Goal: Information Seeking & Learning: Learn about a topic

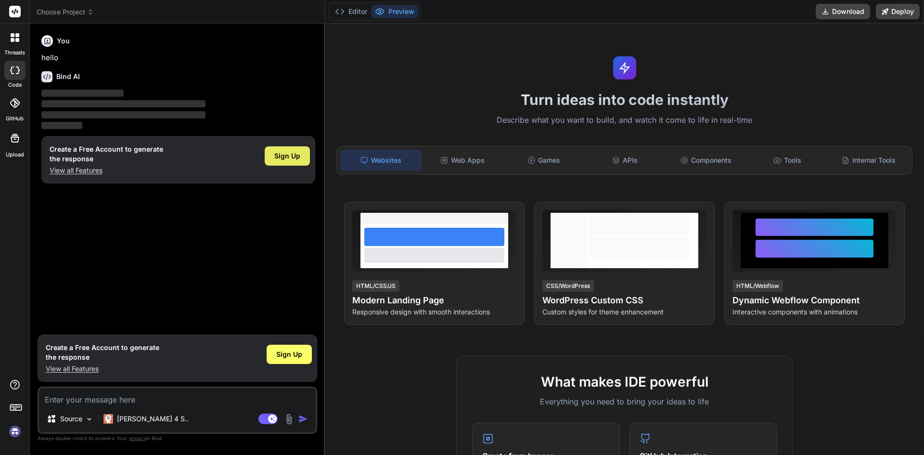
click at [280, 156] on span "Sign Up" at bounding box center [287, 156] width 26 height 10
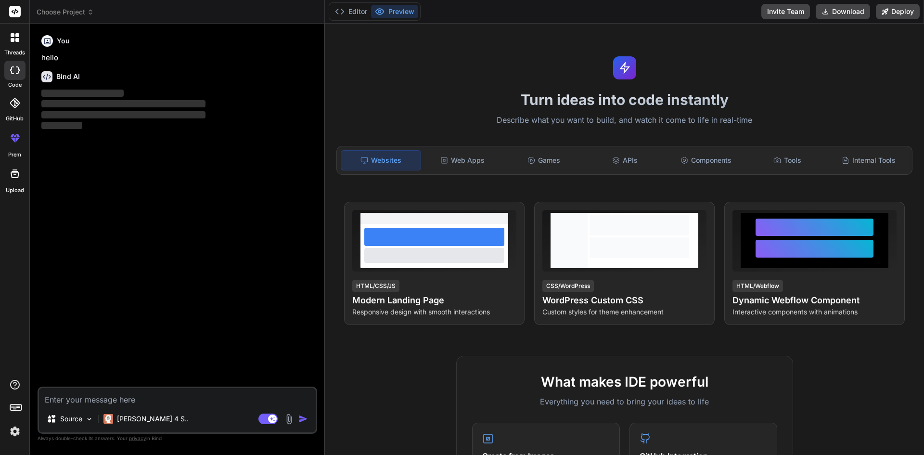
click at [114, 394] on textarea at bounding box center [177, 396] width 277 height 17
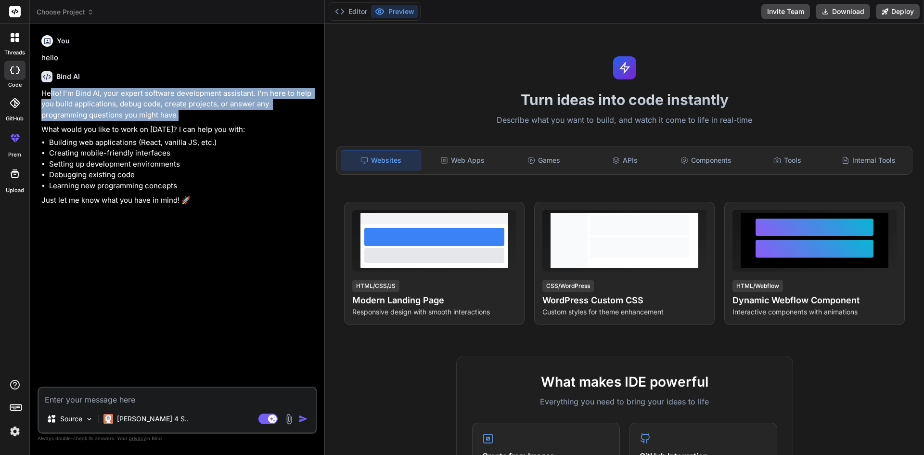
type textarea "x"
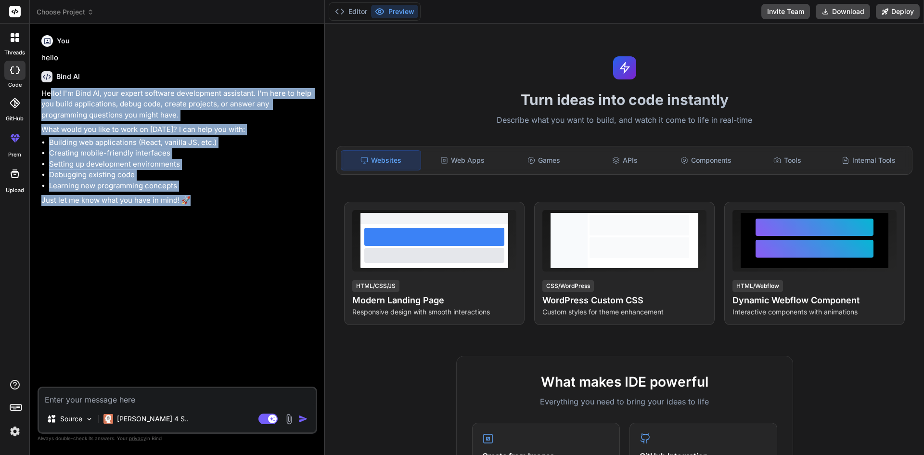
drag, startPoint x: 67, startPoint y: 102, endPoint x: 233, endPoint y: 202, distance: 194.1
click at [233, 202] on div "Hello! I'm Bind AI, your expert software development assistant. I'm here to hel…" at bounding box center [178, 147] width 274 height 118
click at [233, 202] on p "Just let me know what you have in mind! 🚀" at bounding box center [178, 200] width 274 height 11
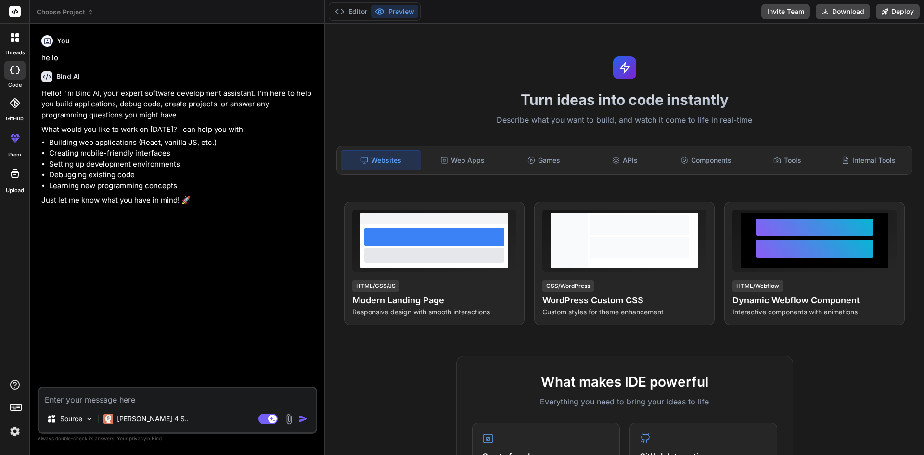
click at [225, 389] on textarea at bounding box center [177, 396] width 277 height 17
type textarea "I"
type textarea "x"
type textarea "I"
type textarea "x"
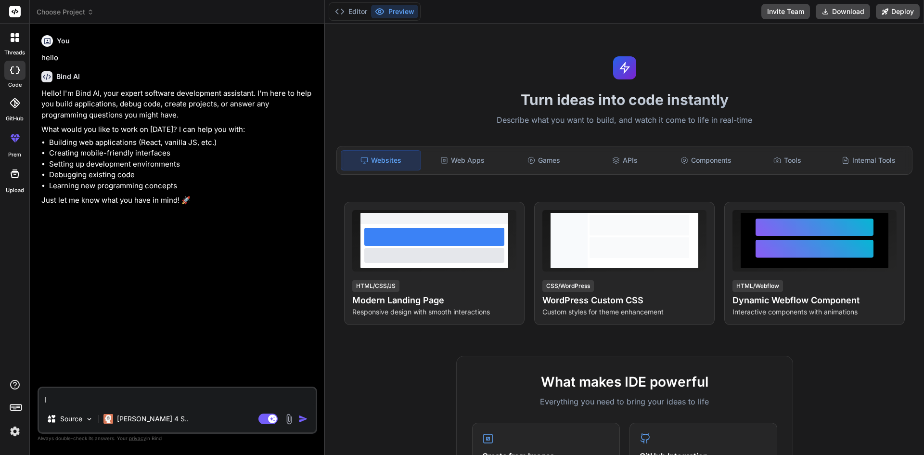
type textarea "I d"
type textarea "x"
type textarea "I d"
type textarea "x"
type textarea "I d l"
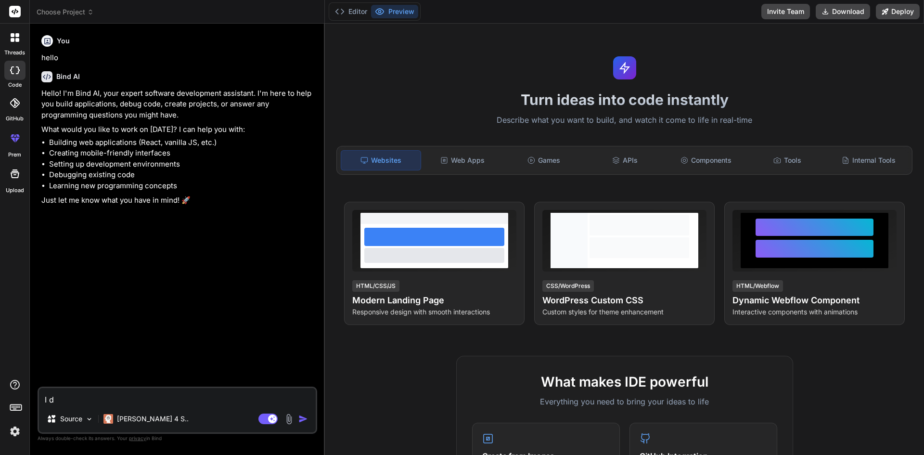
type textarea "x"
type textarea "I d li"
type textarea "x"
type textarea "I d lik"
type textarea "x"
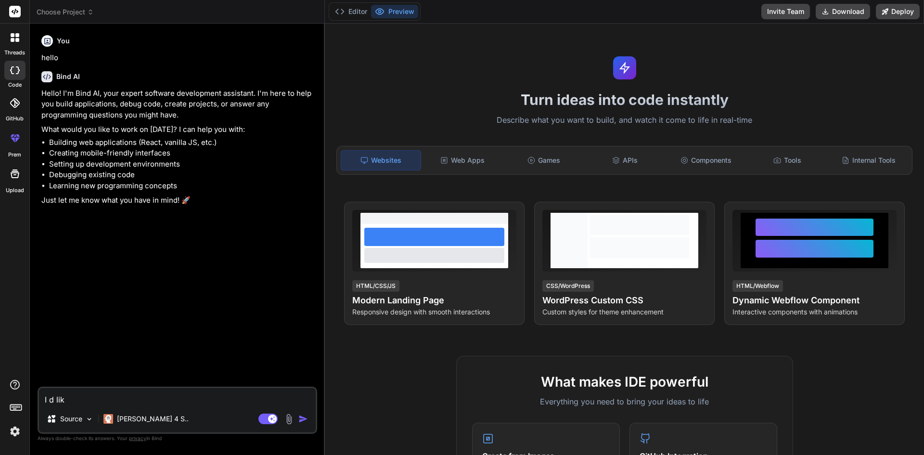
type textarea "I d like"
type textarea "x"
type textarea "I d like"
type textarea "x"
click at [118, 402] on textarea "I d like" at bounding box center [177, 396] width 277 height 17
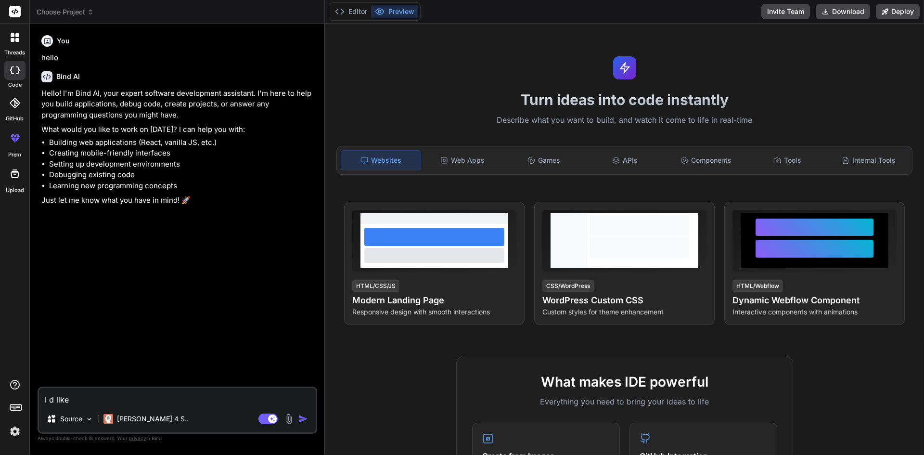
click at [117, 403] on textarea "I d like" at bounding box center [177, 396] width 277 height 17
paste textarea "You are an expert full-stack WordPress developer. I want to build a WordPress p…"
type textarea "You are an expert full-stack WordPress developer. I want to build a WordPress p…"
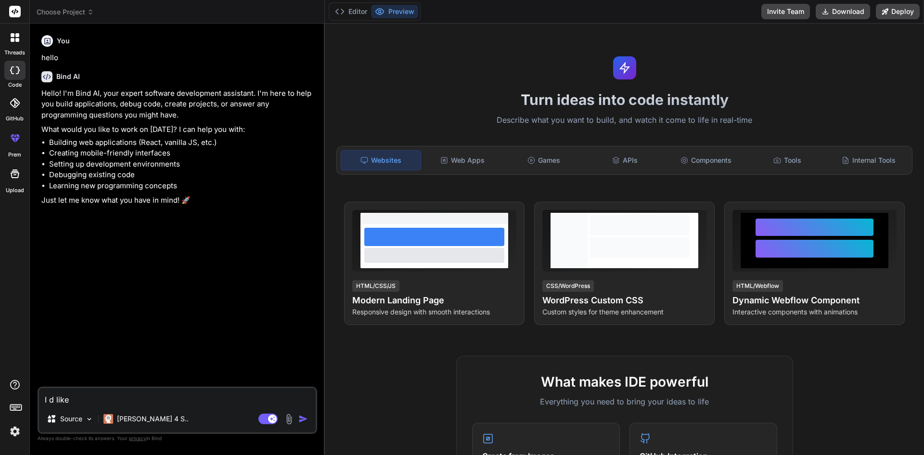
type textarea "x"
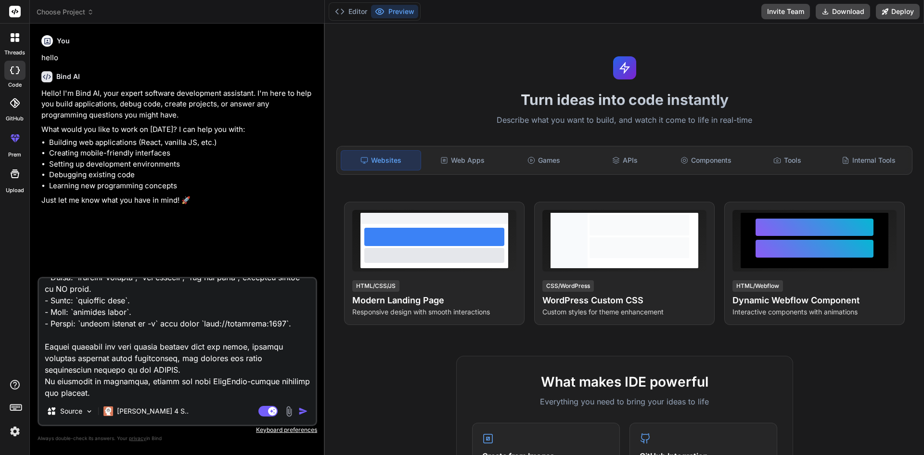
type textarea "You are an expert full-stack WordPress developer. I want to build a WordPress p…"
click at [140, 412] on p "Claude 4 S.." at bounding box center [153, 411] width 72 height 10
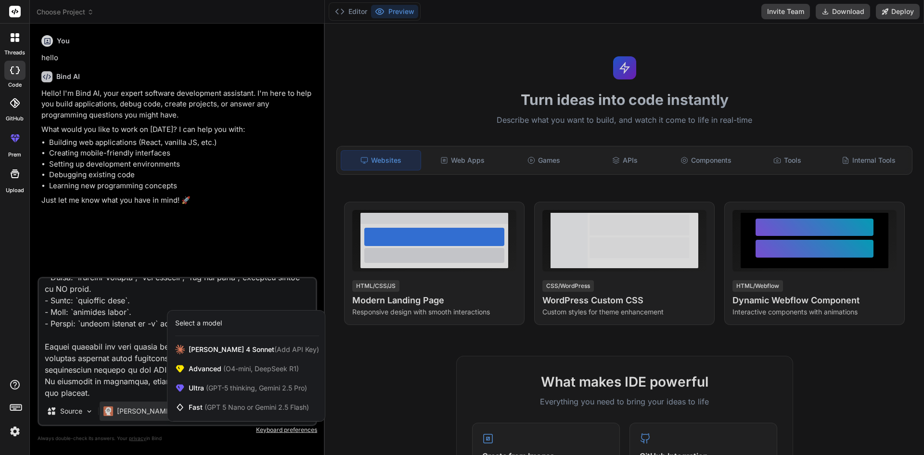
click at [140, 412] on div at bounding box center [462, 227] width 924 height 455
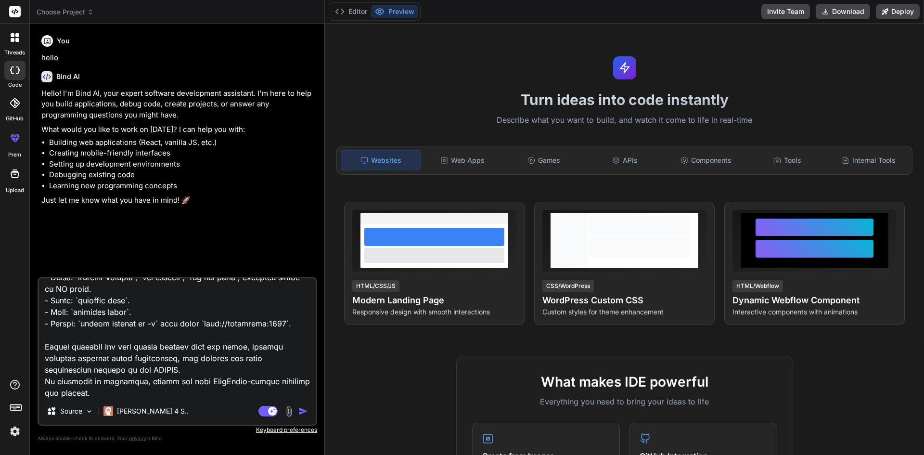
click at [305, 413] on img "button" at bounding box center [303, 411] width 10 height 10
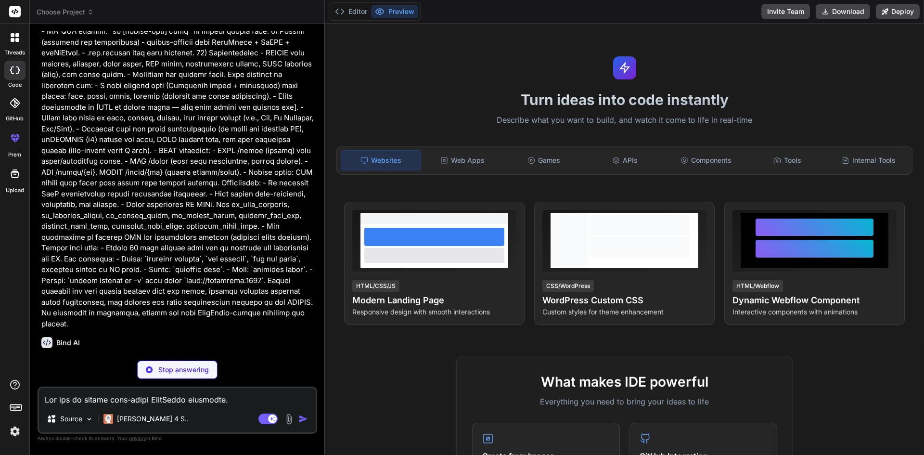
scroll to position [582, 0]
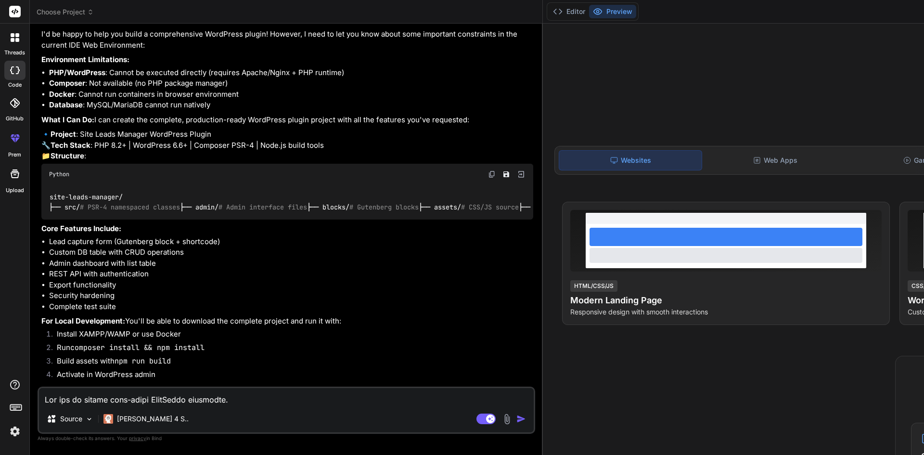
type textarea "x"
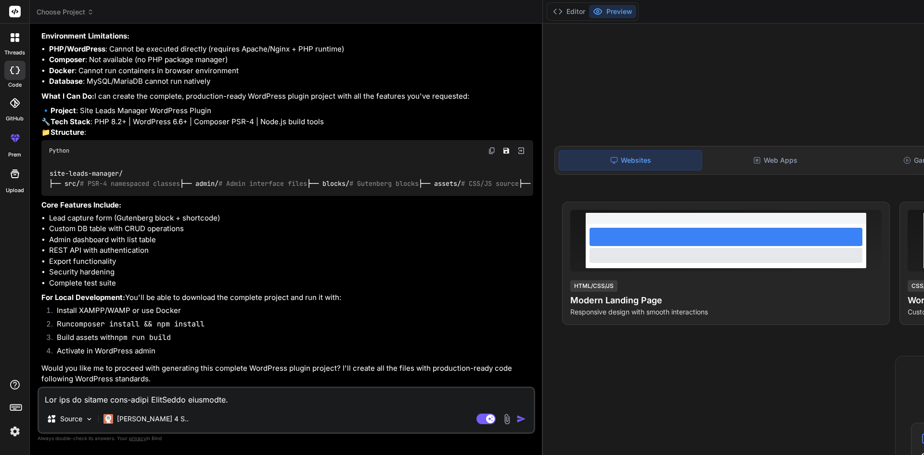
scroll to position [1105, 0]
click at [98, 397] on textarea at bounding box center [286, 396] width 495 height 17
type textarea "g"
type textarea "x"
type textarea "go"
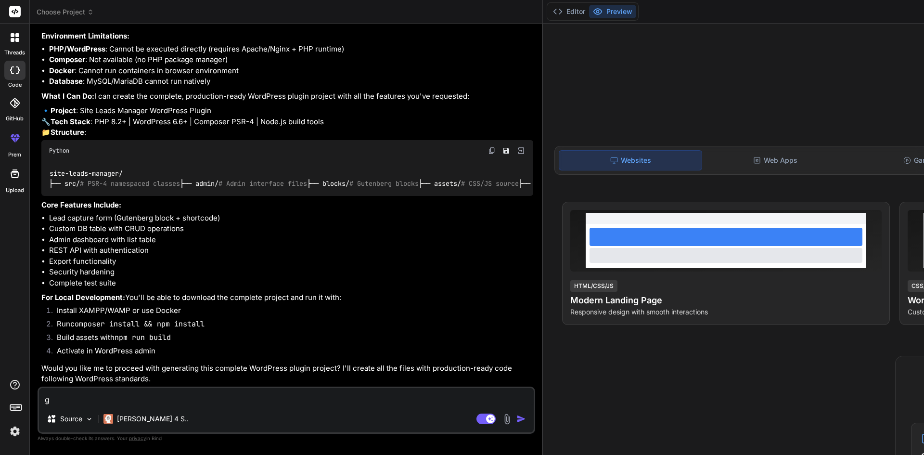
type textarea "x"
type textarea "go"
type textarea "x"
type textarea "go a"
type textarea "x"
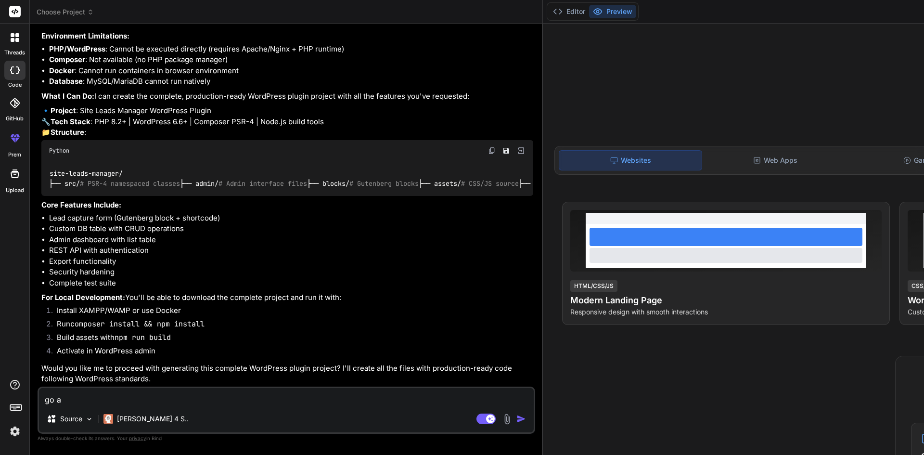
type textarea "go ah"
type textarea "x"
type textarea "go ahe"
type textarea "x"
type textarea "go ahea"
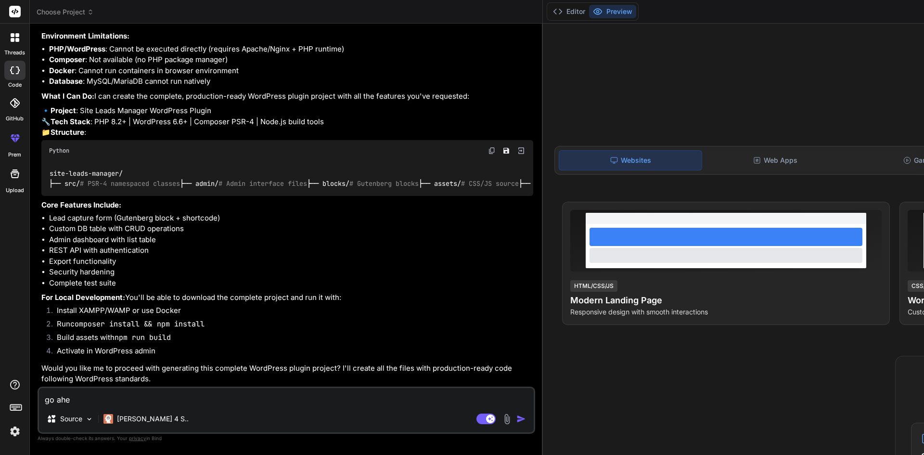
type textarea "x"
type textarea "go ahead"
type textarea "x"
type textarea "go ahead"
type textarea "x"
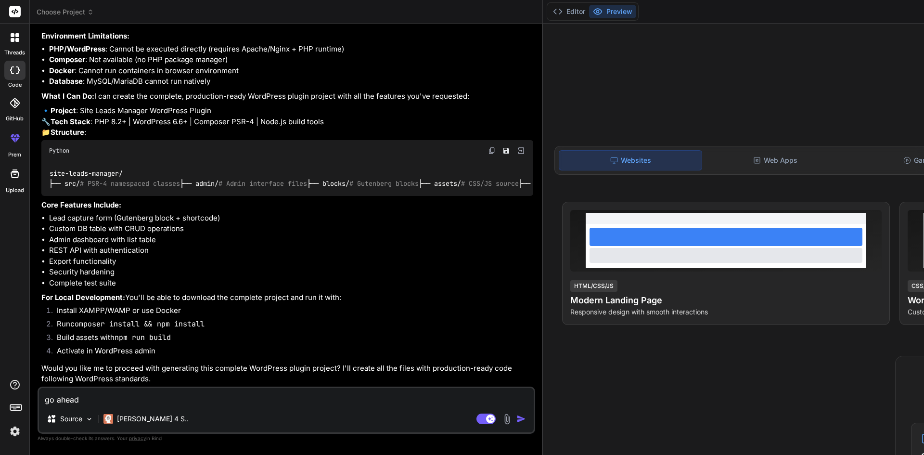
type textarea "go ahead a"
type textarea "x"
type textarea "go ahead an"
type textarea "x"
type textarea "go ahead and"
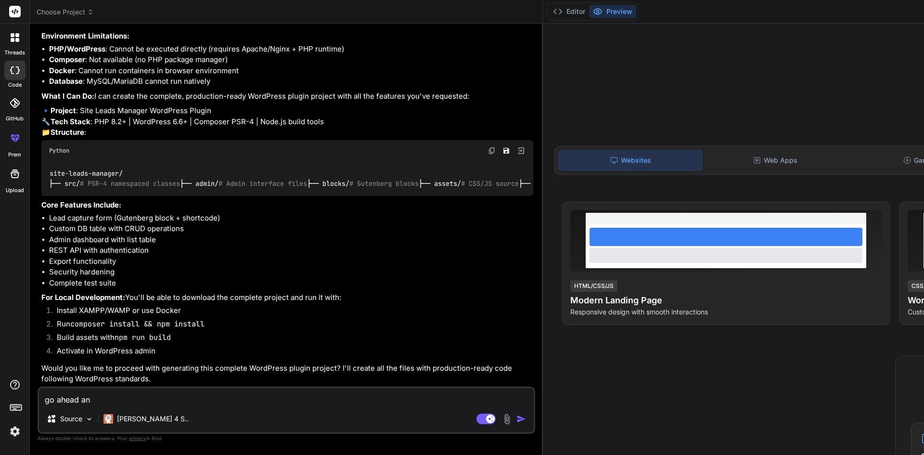
type textarea "x"
type textarea "go ahead and"
type textarea "x"
type textarea "go ahead and p"
type textarea "x"
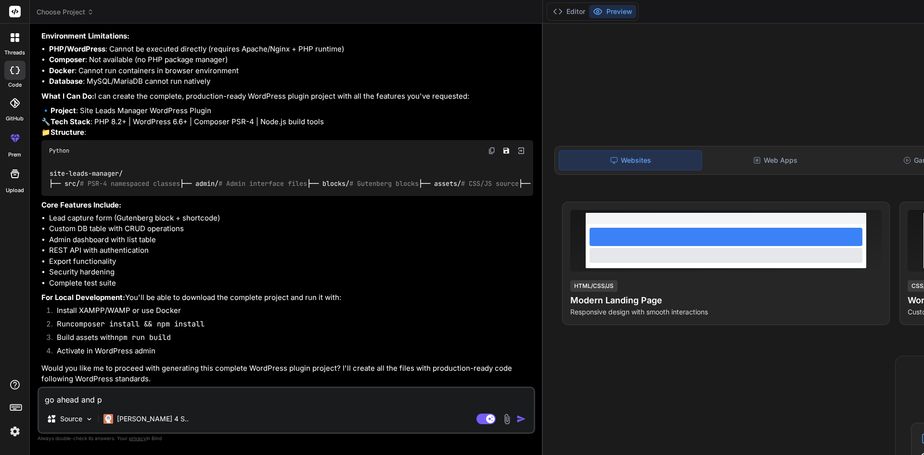
type textarea "go ahead and pr"
type textarea "x"
type textarea "go ahead and pro"
type textarea "x"
type textarea "go ahead and proc"
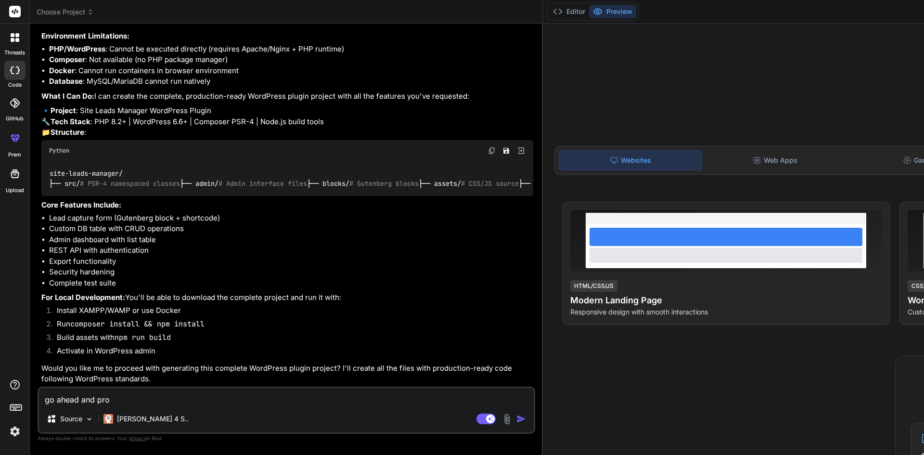
type textarea "x"
type textarea "go ahead and proce"
type textarea "x"
type textarea "go ahead and procee"
type textarea "x"
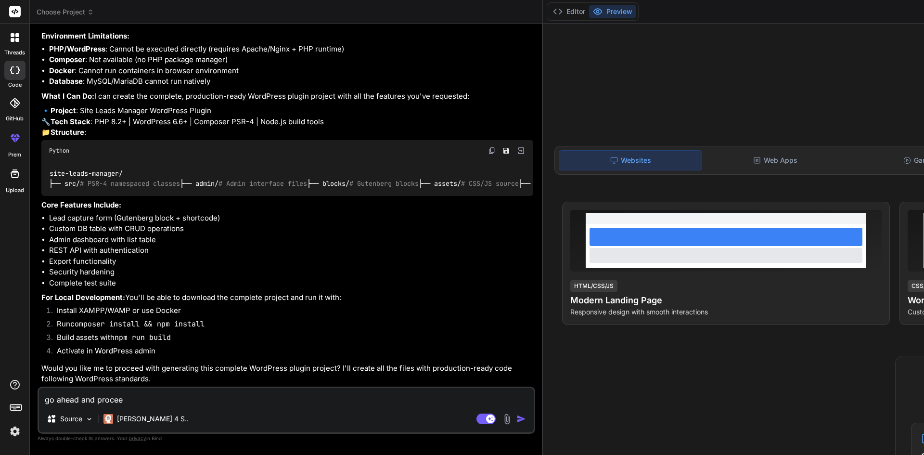
type textarea "go ahead and proceed"
type textarea "x"
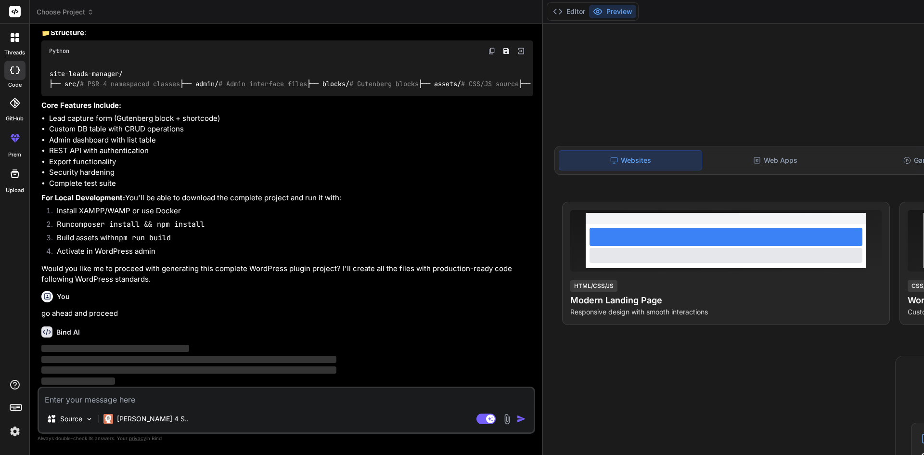
scroll to position [1206, 0]
click at [704, 163] on div "Web Apps" at bounding box center [775, 160] width 143 height 20
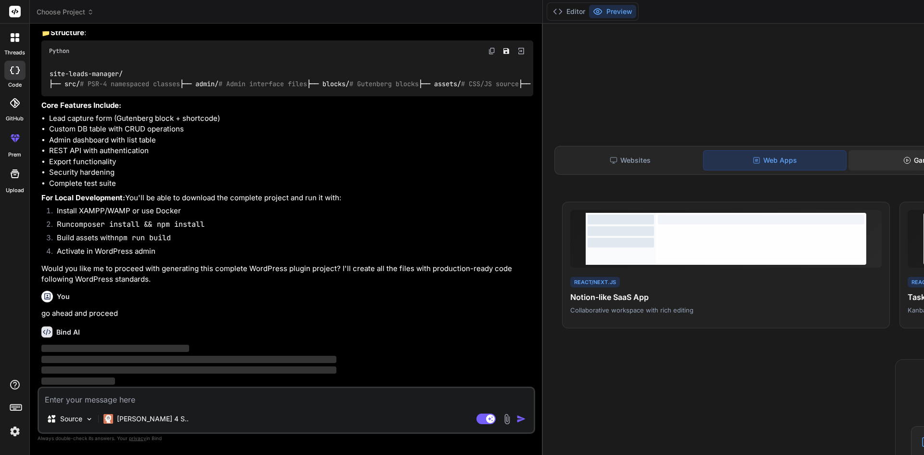
click at [849, 161] on div "Games" at bounding box center [920, 160] width 143 height 20
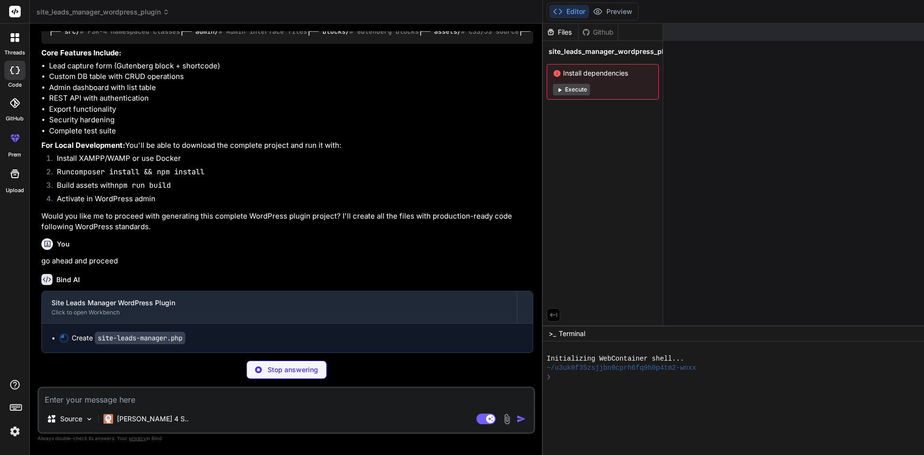
click at [553, 89] on button "Execute" at bounding box center [571, 90] width 37 height 12
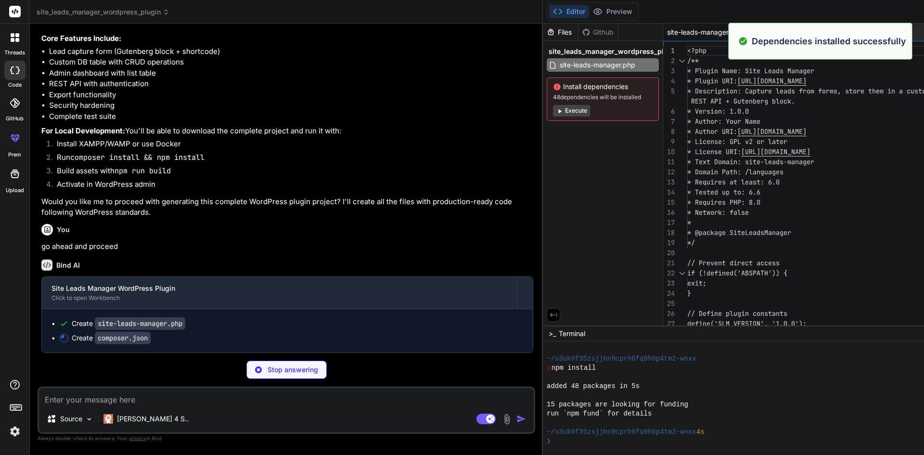
scroll to position [73, 0]
type textarea "x"
type textarea "}"
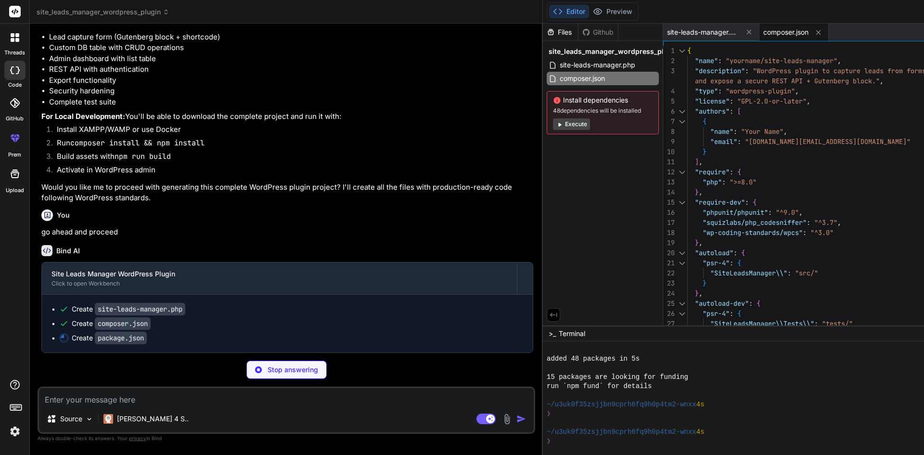
type textarea "x"
type textarea ""@wordpress/blocks": "^12.29.0", "@wordpress/components": "^25.16.0", "@wordpre…"
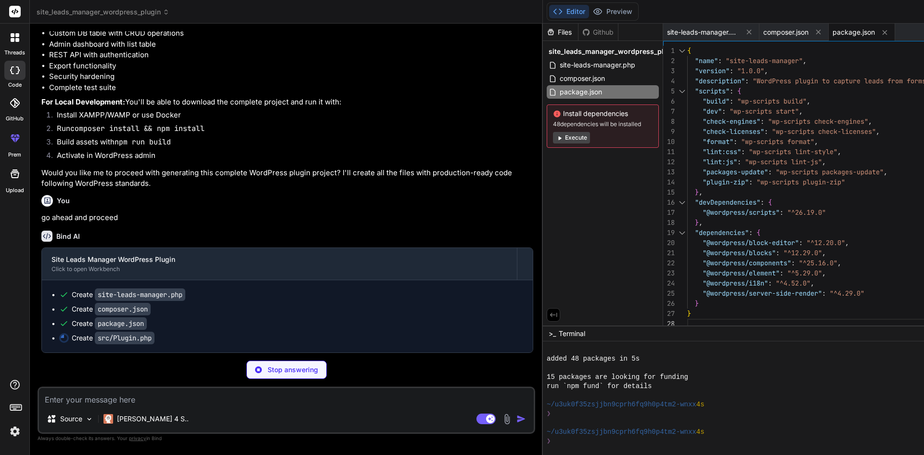
type textarea "x"
type textarea "return $this->database; } }"
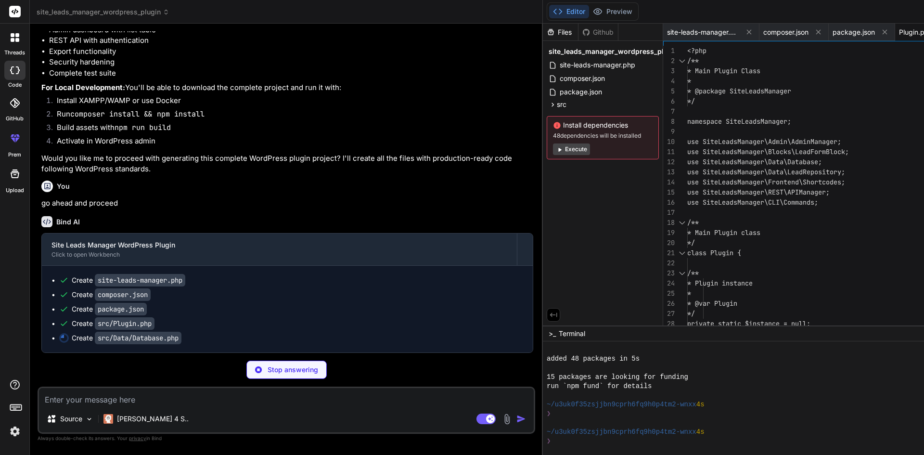
type textarea "x"
type textarea "public function needs_upgrade() { $current_version = get_option('slm_db_version…"
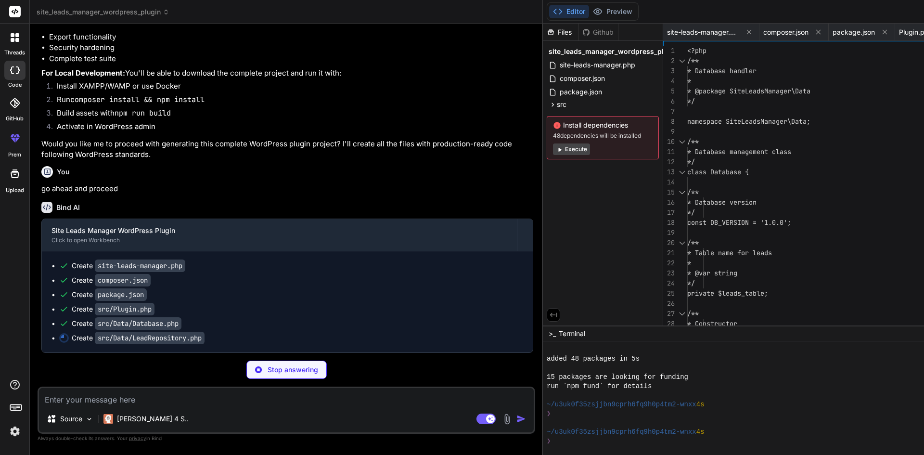
type textarea "x"
type textarea "return sanitize_text_field($ip); } }"
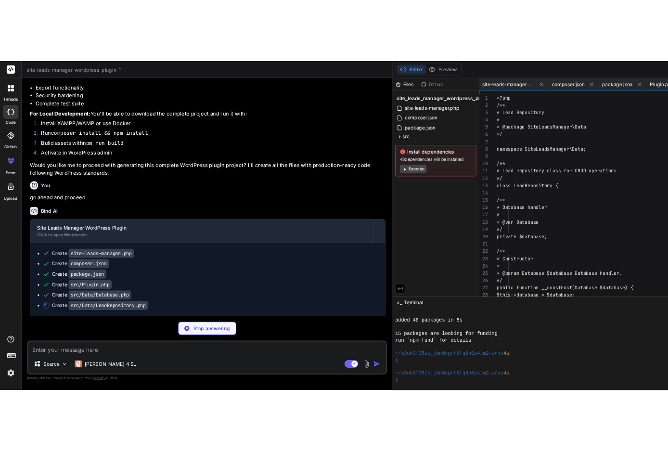
scroll to position [0, 41]
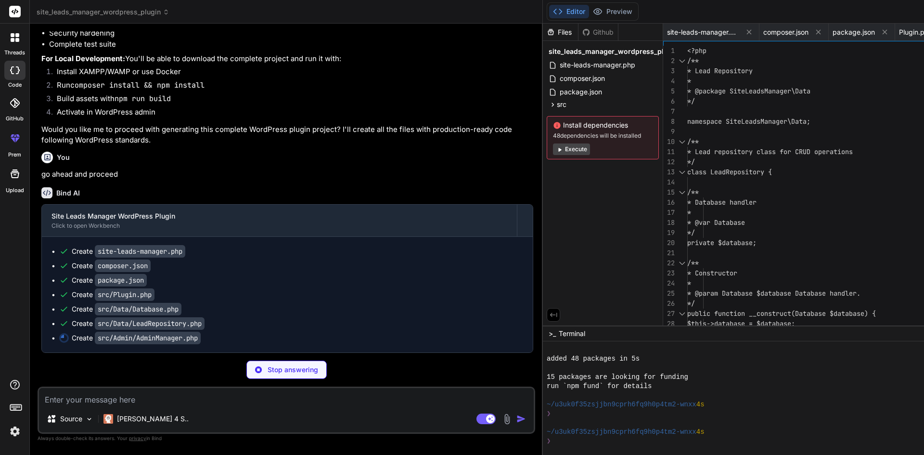
type textarea "x"
type textarea "return sanitize_text_field($ip); } }"
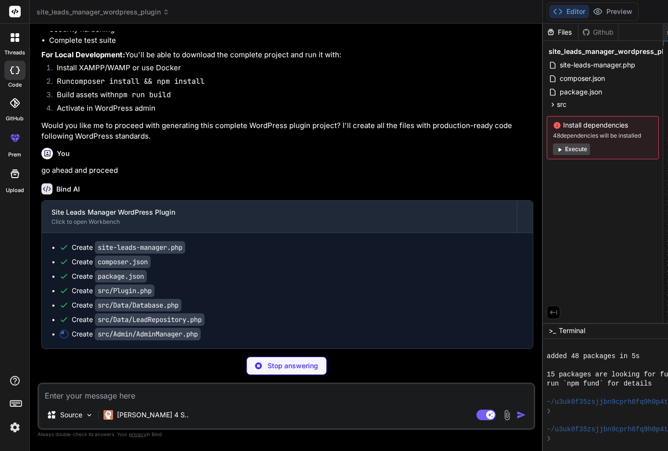
type textarea "x"
type textarea "return sanitize_text_field($ip); } }"
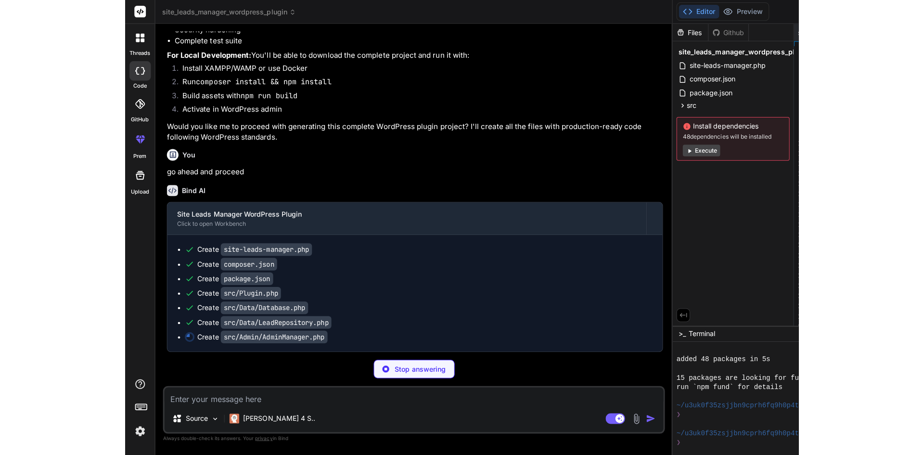
scroll to position [1272, 0]
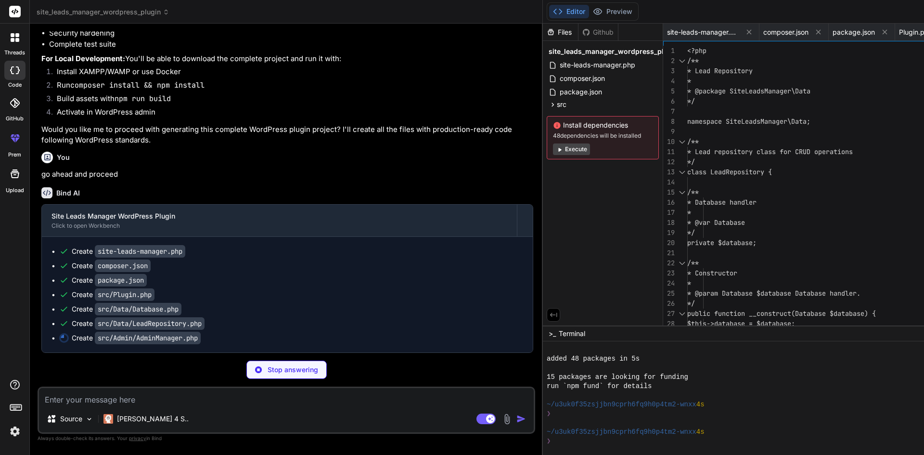
type textarea "x"
type textarea "return $stats; } }"
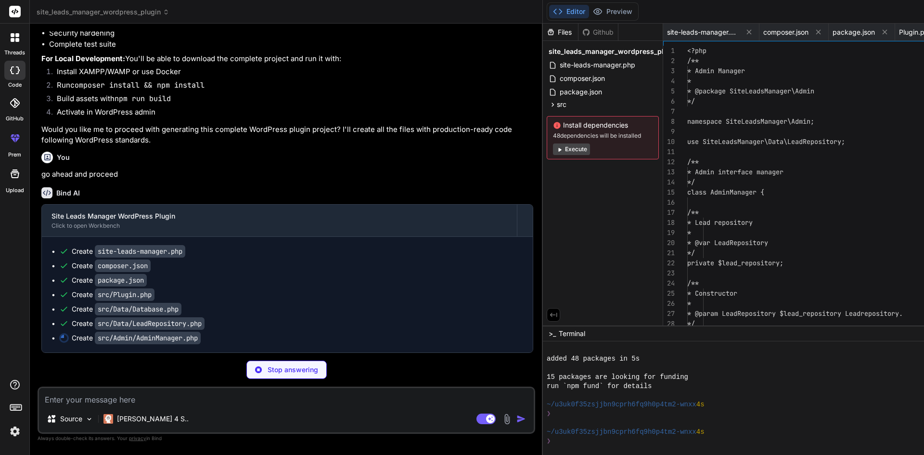
scroll to position [0, 128]
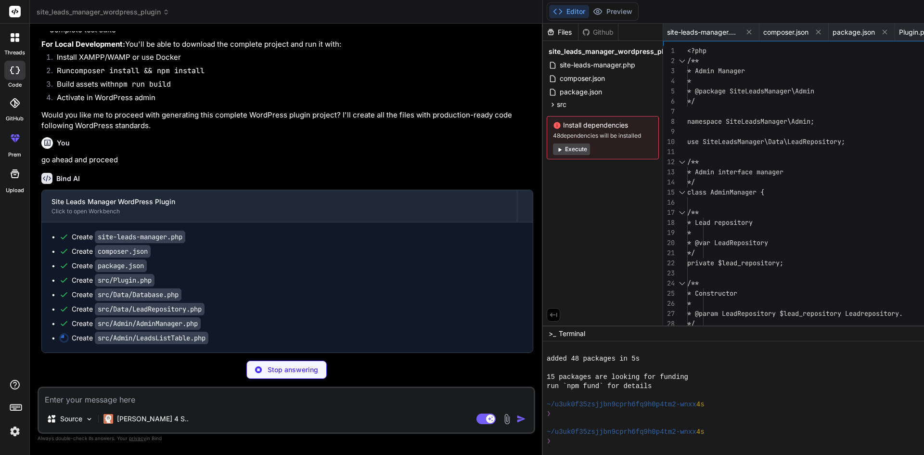
type textarea "x"
type textarea "esc_html_e('No leads found.', 'site-leads-manager'); } }"
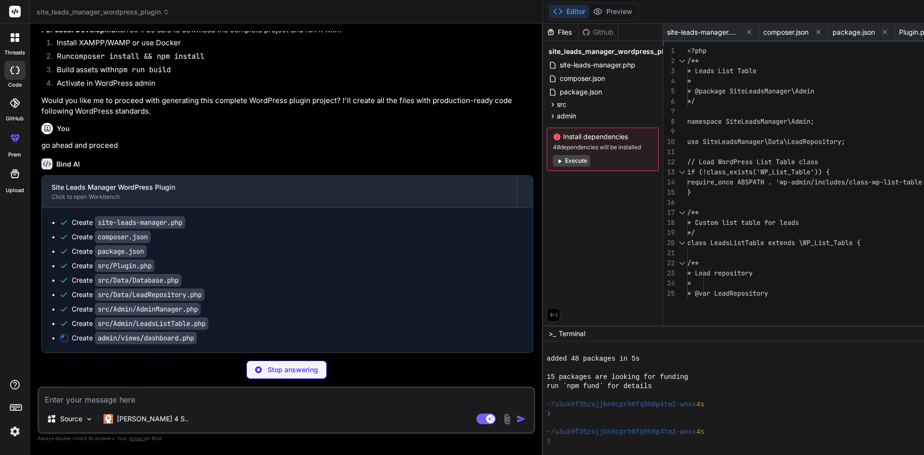
type textarea "x"
type textarea "</div> </div>"
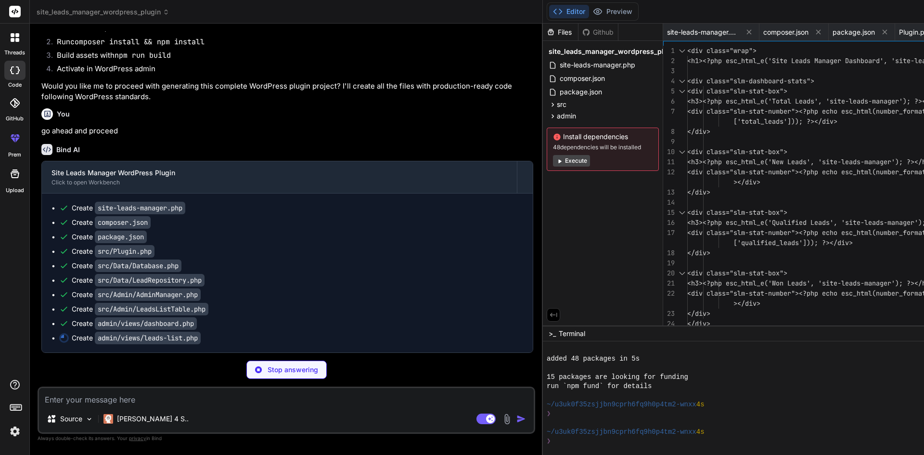
type textarea "x"
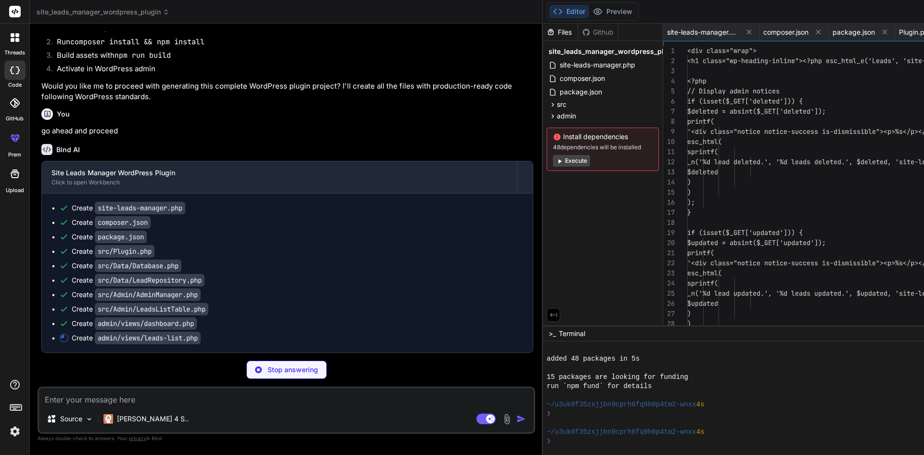
scroll to position [0, 353]
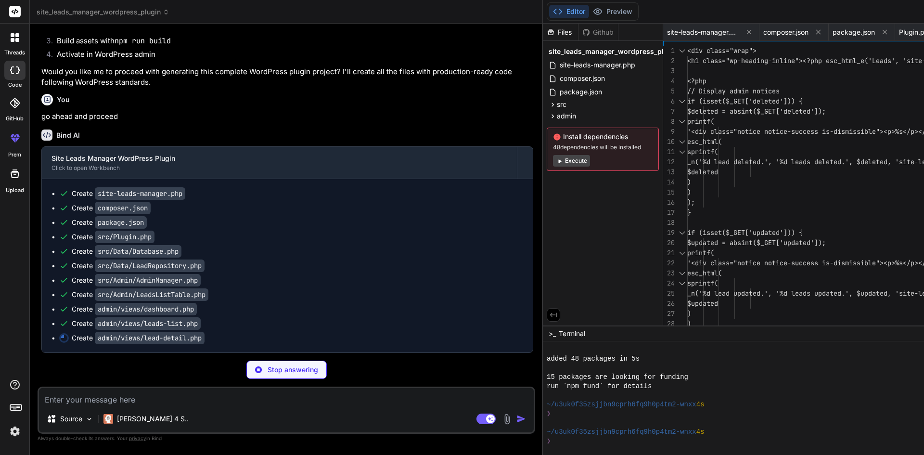
type textarea "x"
type textarea "<small><?php echo esc_html($lead->user_agent); ?></small></p> <?php endif; ?> <…"
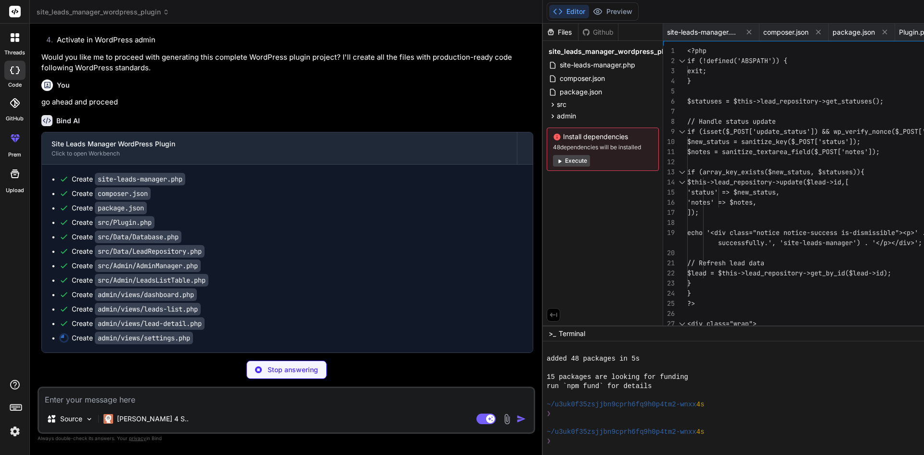
type textarea "x"
type textarea "</ul> <p><?php esc_html_e('Example:', 'site-leads-manager'); ?></p> <code>[slm_…"
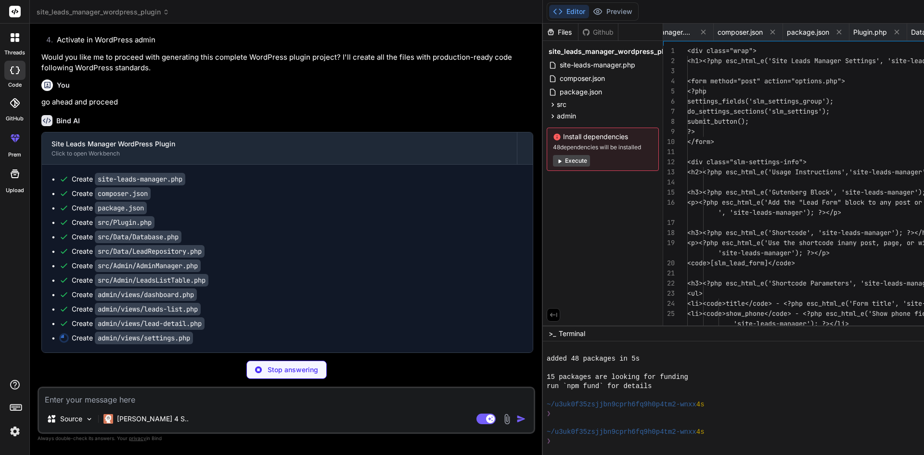
scroll to position [0, 489]
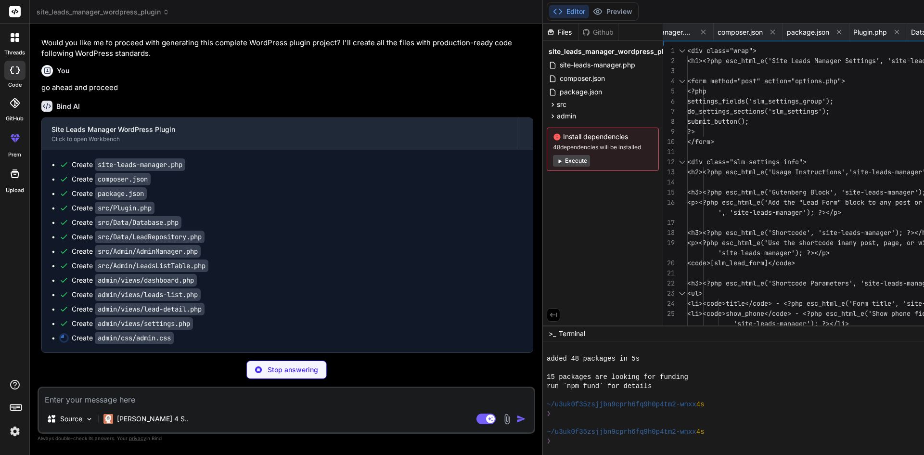
type textarea "x"
type textarea "} .tablenav .actions select, .tablenav .actions input { display: block; width: …"
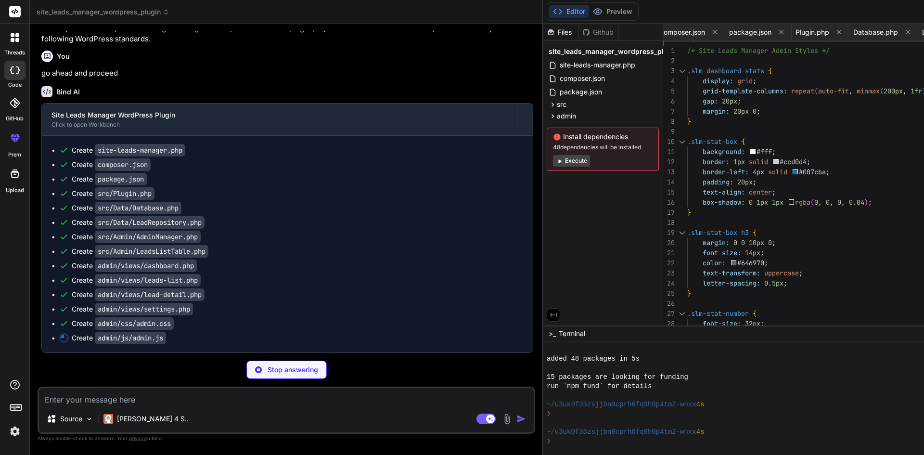
type textarea "x"
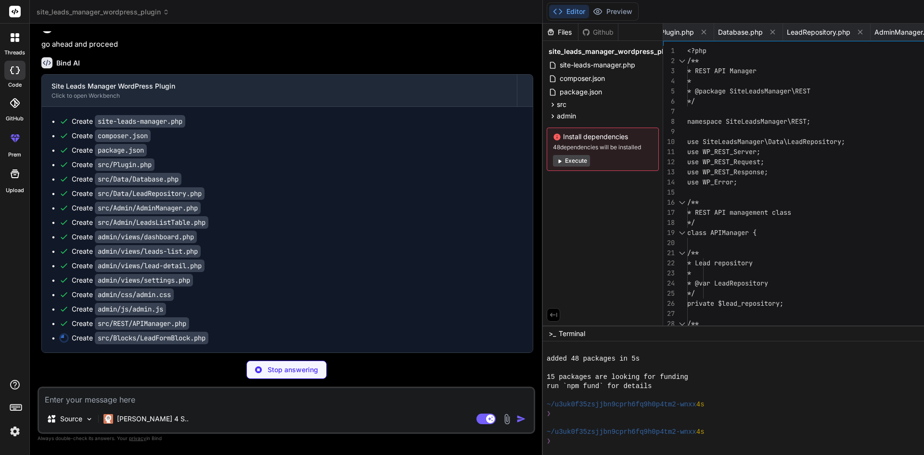
scroll to position [0, 769]
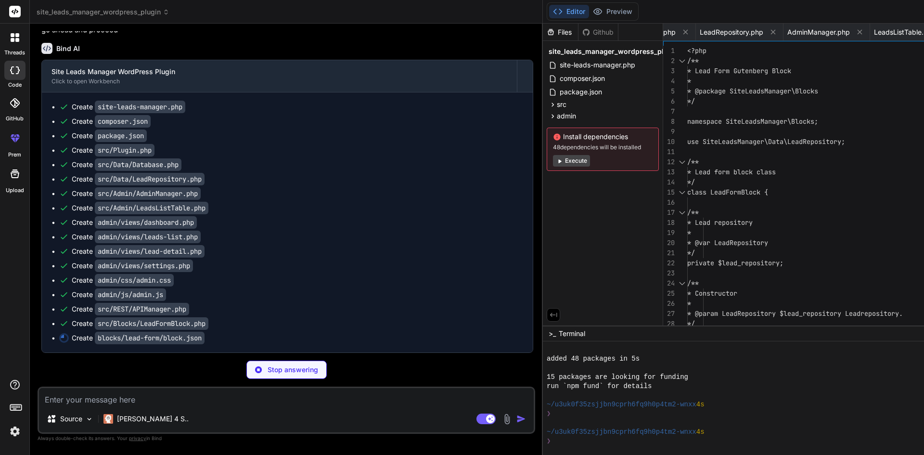
type textarea "x"
type textarea ""attributes": { "title": "Get in Touch", "showPhone": true, "showMessage": true…"
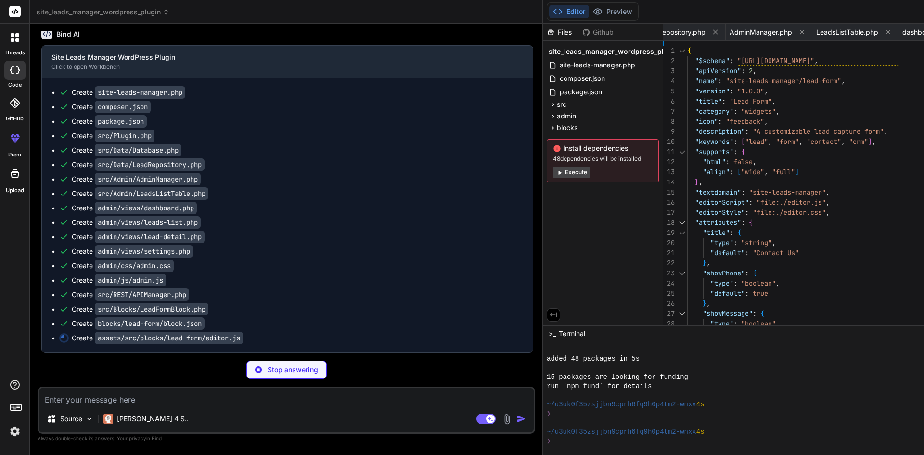
type textarea "x"
type textarea "attributes={attributes} /> </div> </> ); }"
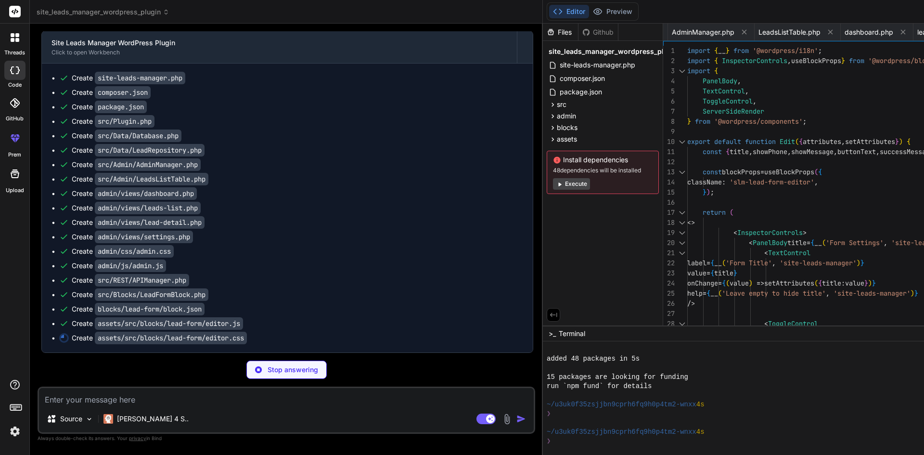
type textarea "x"
type textarea ".slm-lead-form-editor { border: 2px dashed #ddd; padding: 20px; background: #f9…"
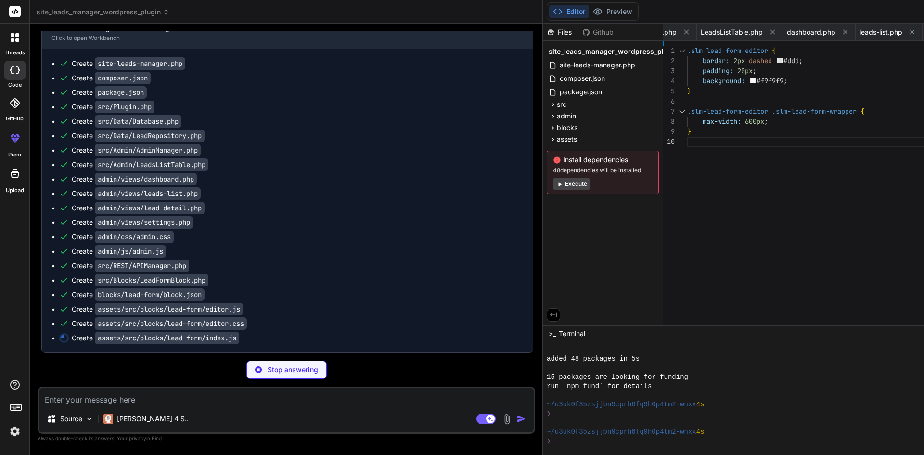
type textarea "x"
type textarea "import { registerBlockType } from '@wordpress/blocks'; import { __ } from '@wor…"
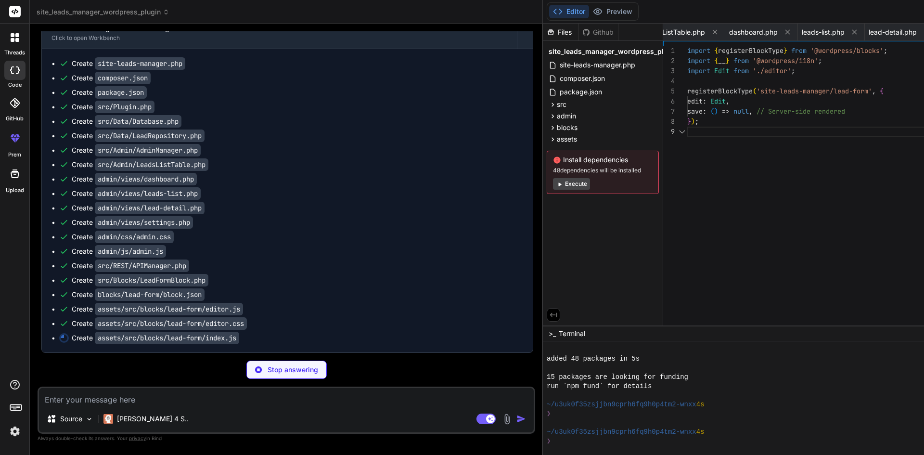
scroll to position [0, 1000]
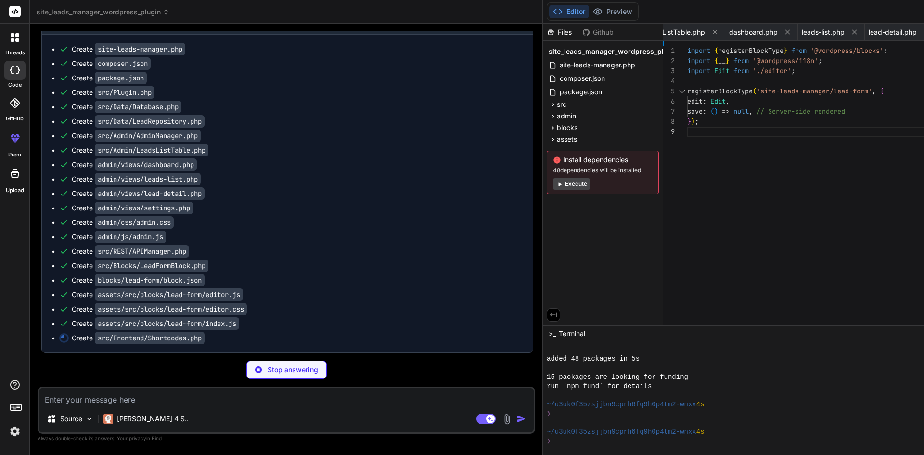
type textarea "x"
type textarea "$ip = $_SERVER['HTTP_X_FORWARDED_FOR']; } elseif (!empty($_SERVER['REMOTE_ADDR'…"
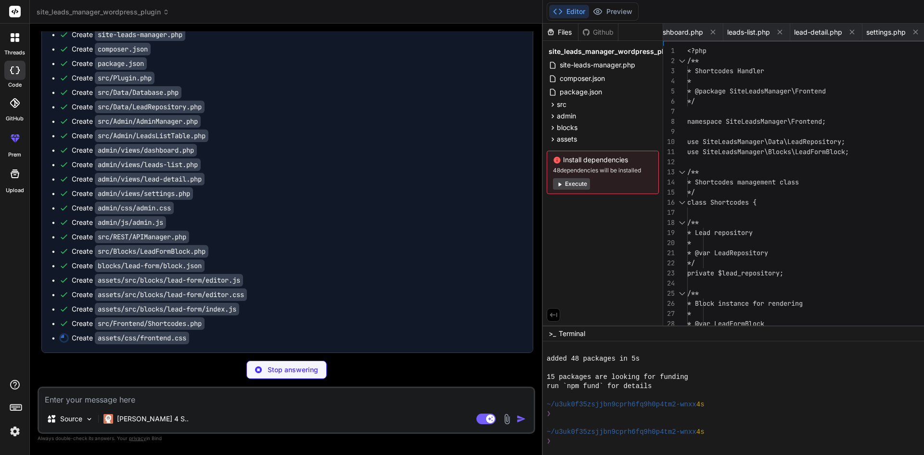
click at [556, 181] on icon at bounding box center [559, 184] width 7 height 7
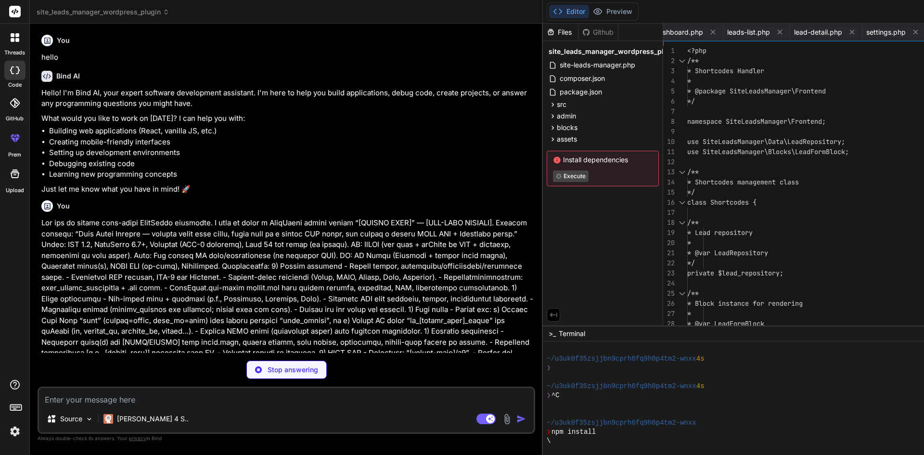
scroll to position [0, 0]
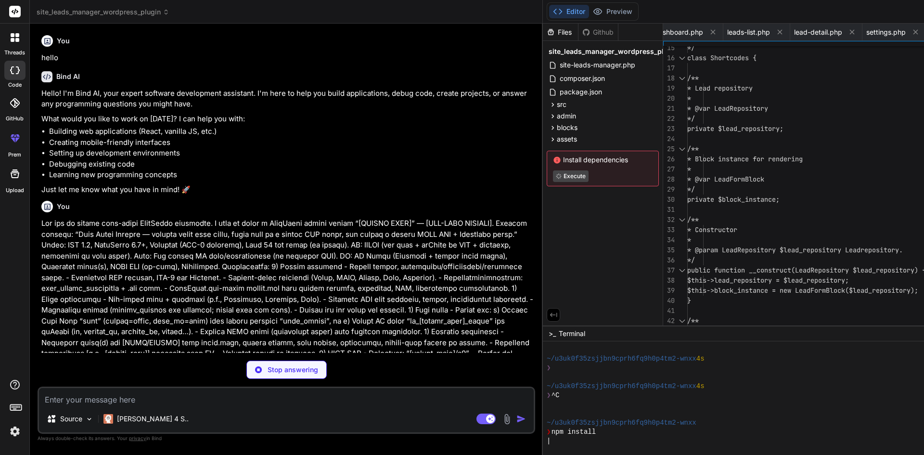
type textarea "x"
type textarea ".slm-submit-button { transition: none; } .slm-button-spinner svg { animation: n…"
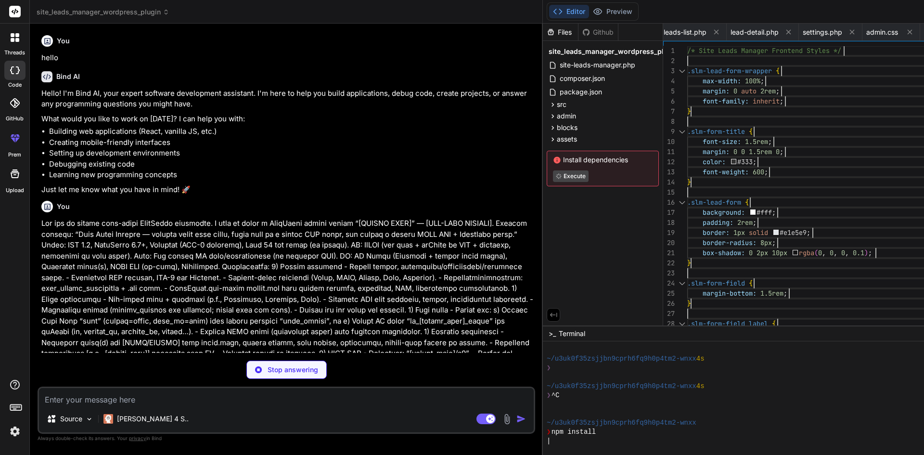
drag, startPoint x: 821, startPoint y: 252, endPoint x: 810, endPoint y: -42, distance: 294.4
type textarea "x"
type textarea "/* Site Leads Manager Frontend Styles */ .slm-lead-form-wrapper { max-width: 10…"
click at [589, 13] on button "Preview" at bounding box center [612, 11] width 47 height 13
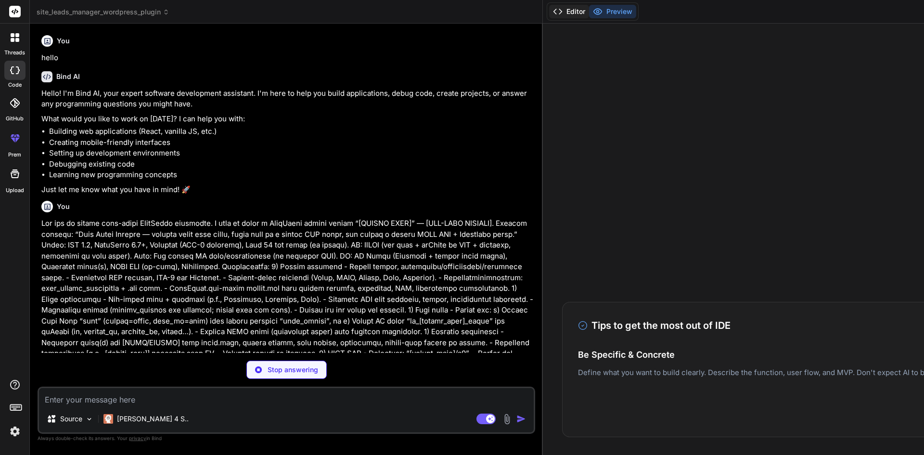
click at [549, 13] on button "Editor" at bounding box center [569, 11] width 40 height 13
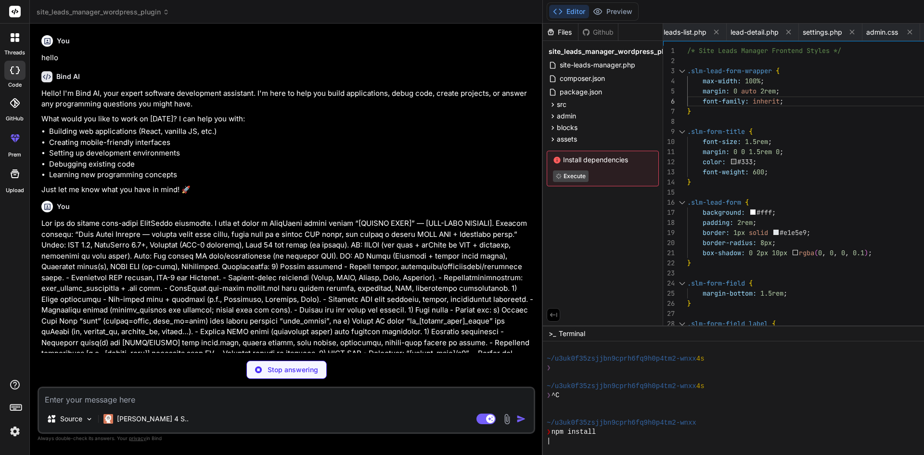
type textarea "x"
type textarea "$(document).on('content_loaded', initializeLeadForms); })(jQuery);"
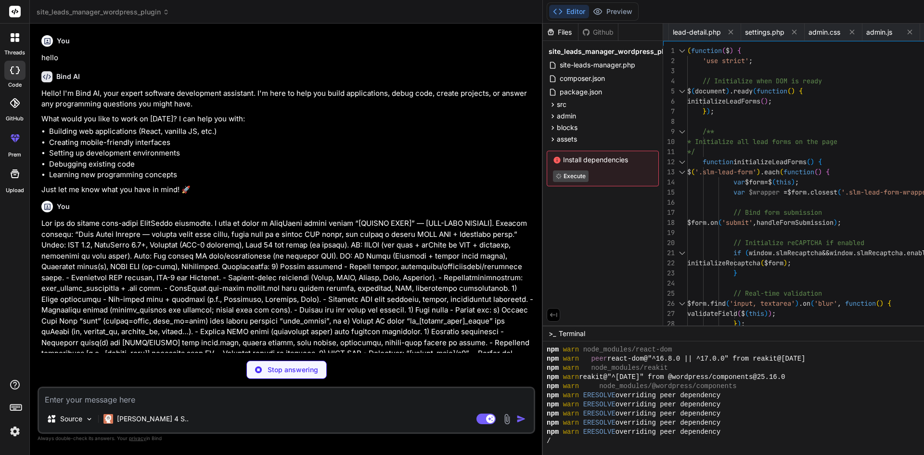
scroll to position [1061, 0]
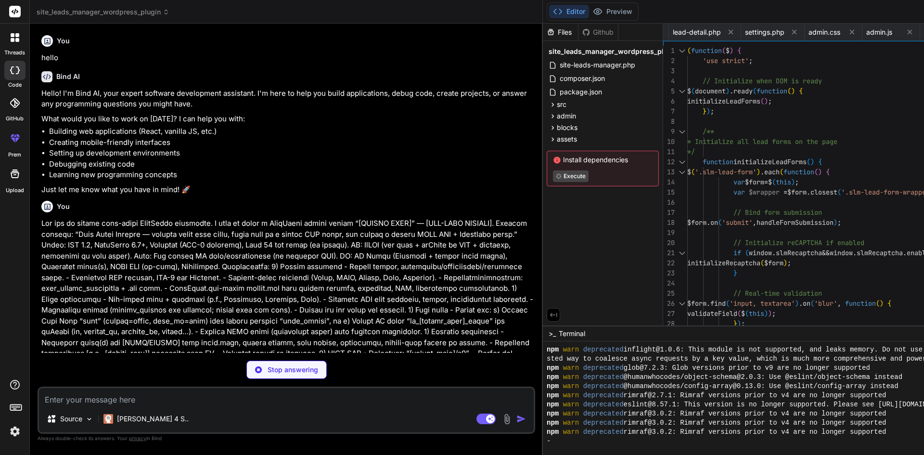
type textarea "x"
type textarea "'phone' => '+1-555-0110', 'message' => 'I need help with migrating from our cur…"
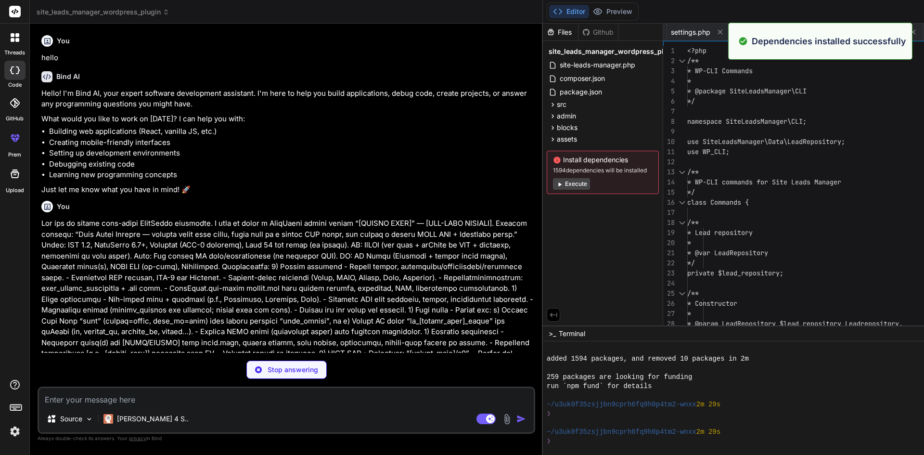
scroll to position [1153, 0]
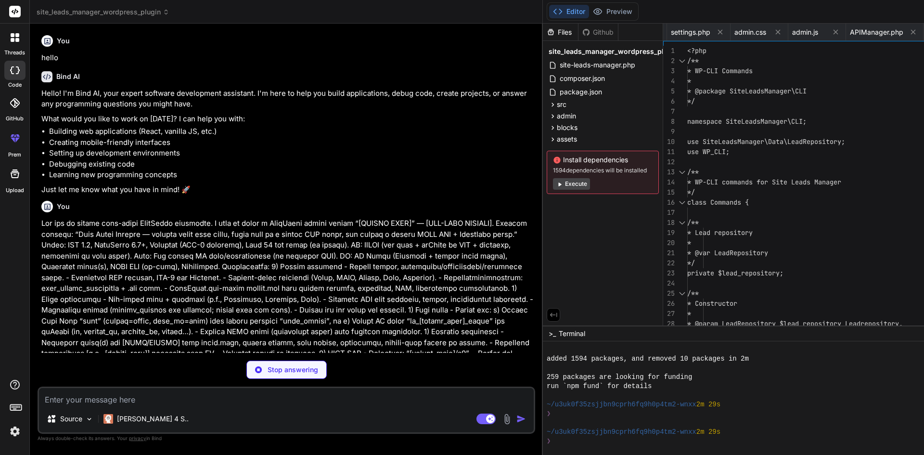
click at [543, 240] on div "Files Github site_leads_manager_wordpress_plugin site-leads-manager.php compose…" at bounding box center [603, 175] width 120 height 302
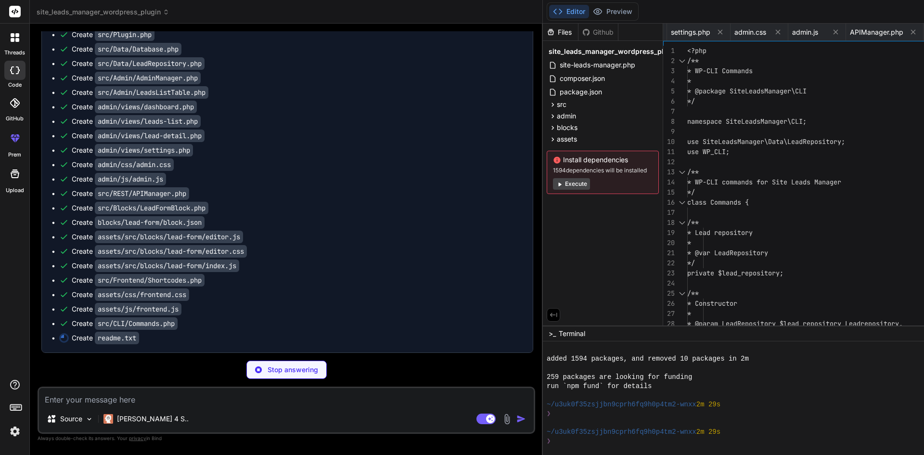
scroll to position [1605, 0]
type textarea "x"
type textarea "* Hooks and filters for extensibility * Internationalization support * Security…"
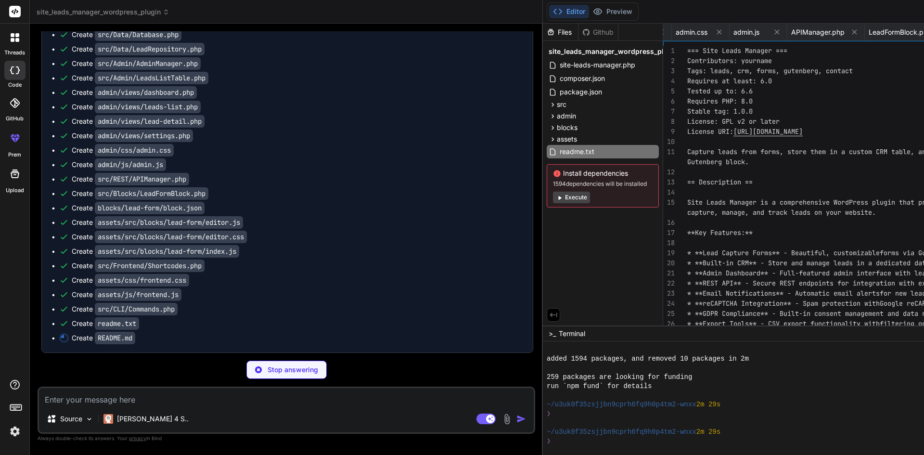
scroll to position [1619, 0]
type textarea "x"
type textarea "--- **Site Leads Manager** - Professional lead management for WordPress website…"
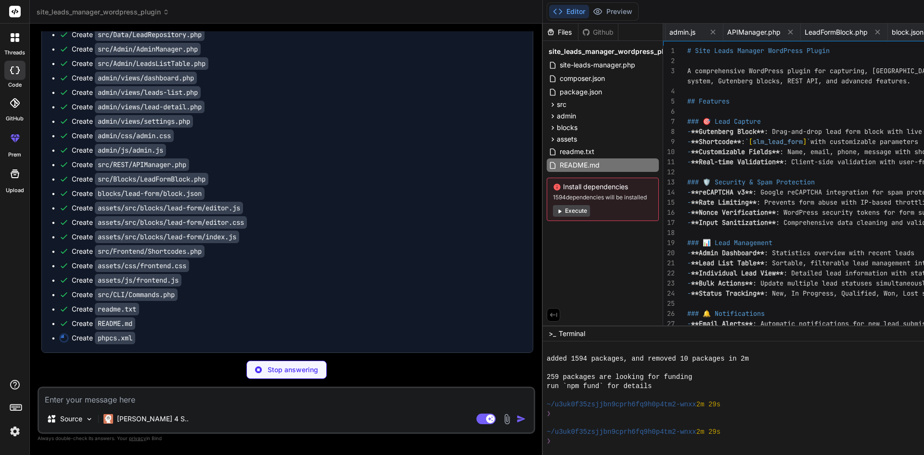
type textarea "x"
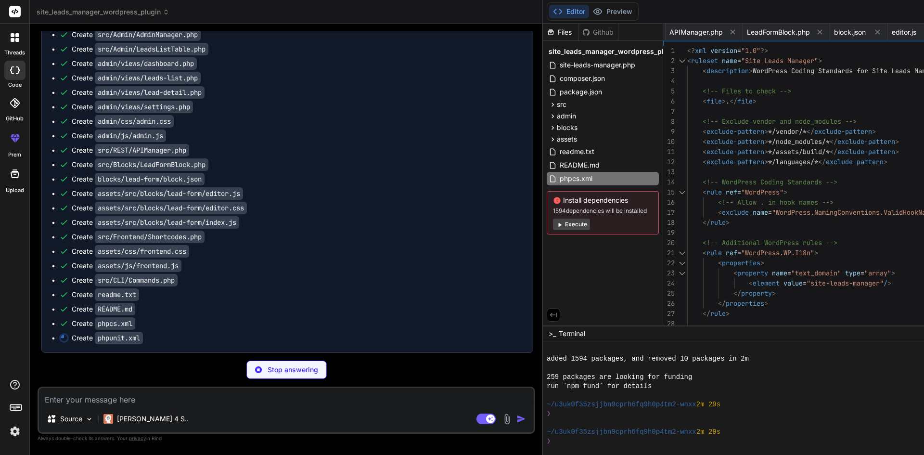
type textarea "x"
type textarea "<log type="coverage-html" target="build/coverage-html"/> <log type="coverage-cl…"
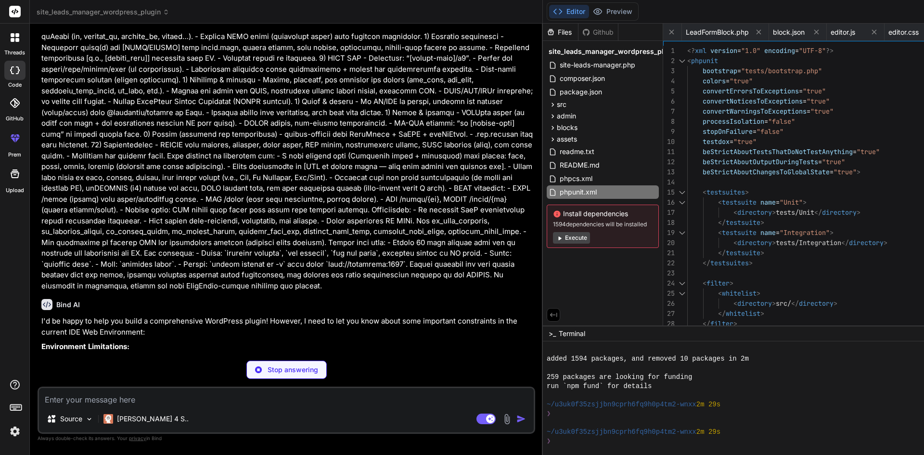
scroll to position [175, 0]
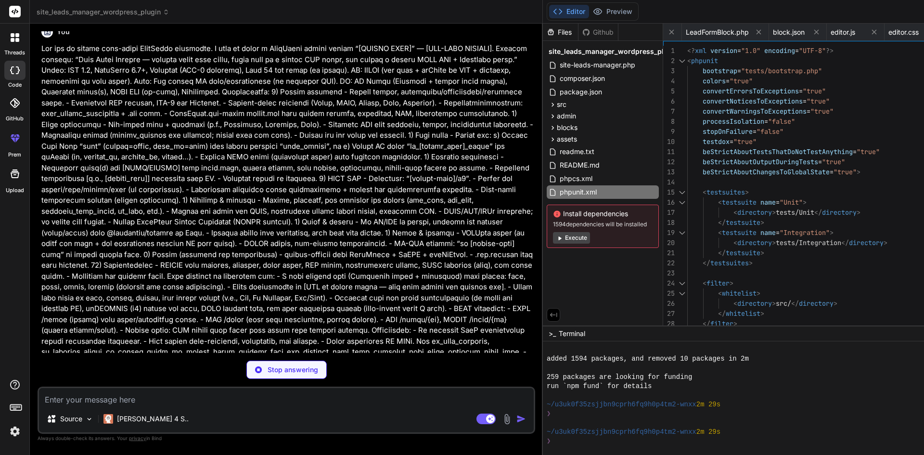
type textarea "x"
type textarea "tests_add_filter('muplugins_loaded', '_manually_load_plugin'); // Start up the …"
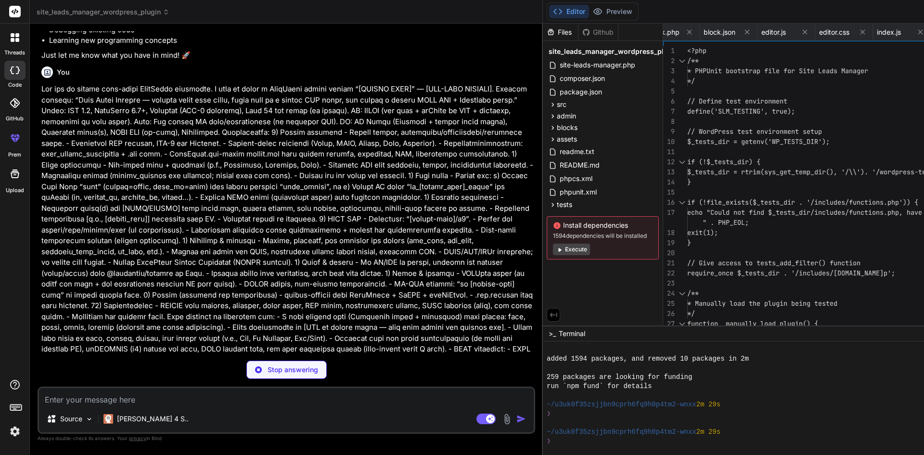
scroll to position [241, 0]
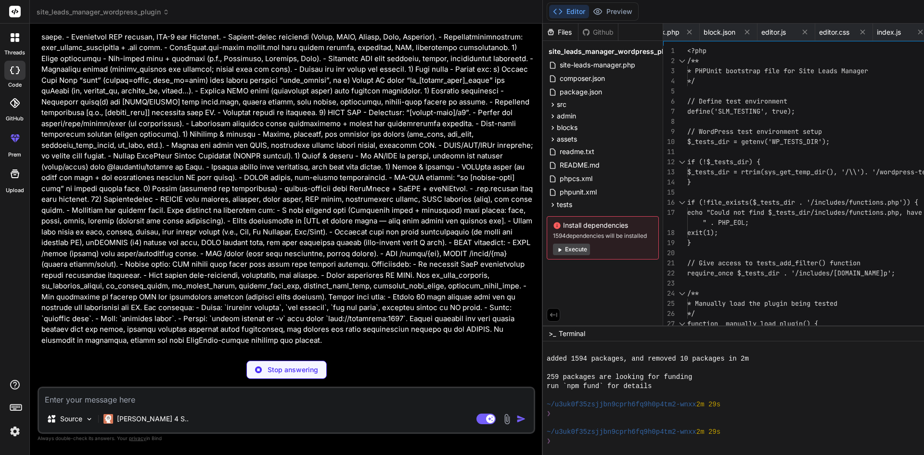
type textarea "x"
type textarea "* * @param array $data Lead data. * @return int Lead ID. */ protected function …"
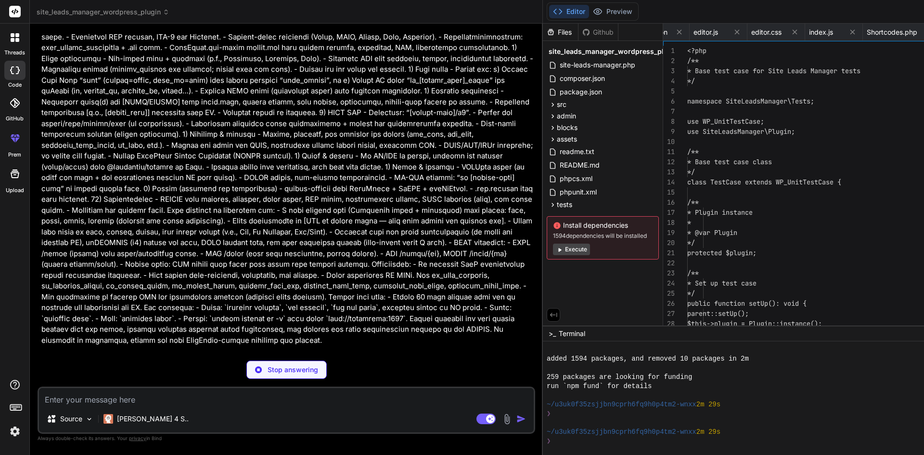
scroll to position [0, 1651]
type textarea "x"
type textarea "$this->assertEquals('ID', $csv_data[0][0]); // First header } }"
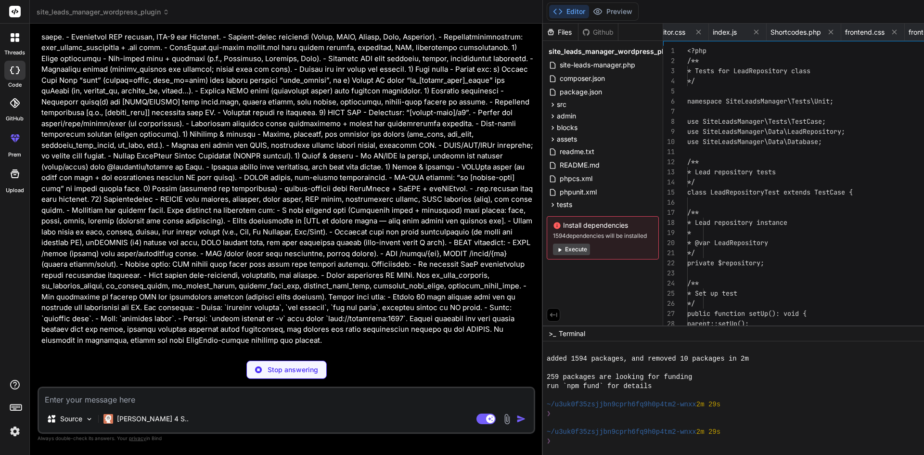
scroll to position [0, 1747]
type textarea "x"
type textarea "$response = rest_get_server()->dispatch($request); $this->assertEquals(400, $re…"
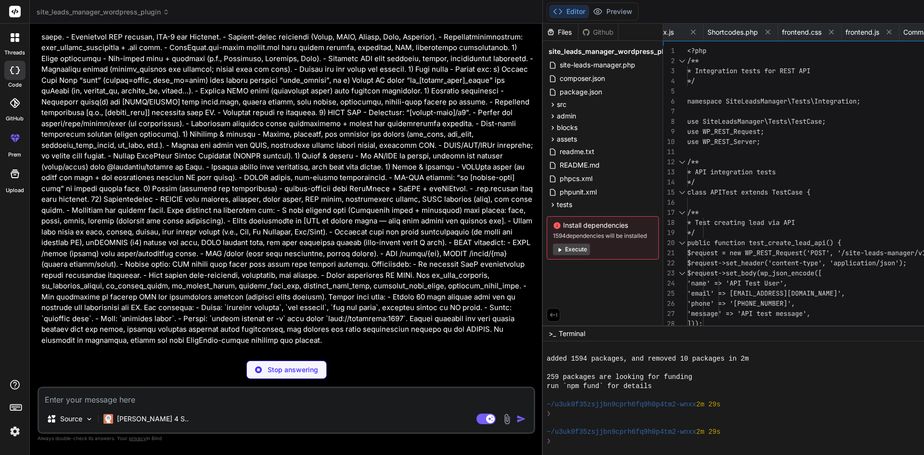
type textarea "x"
type textarea "volumes: wordpress_data: db_data:"
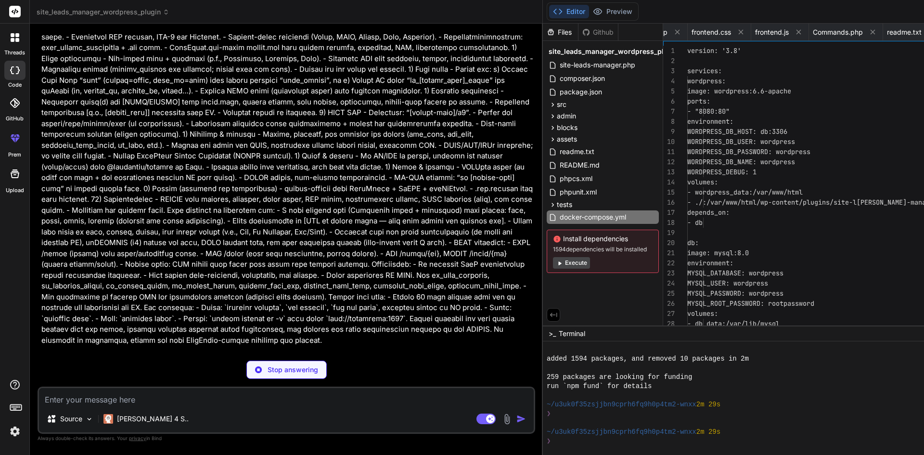
scroll to position [0, 1901]
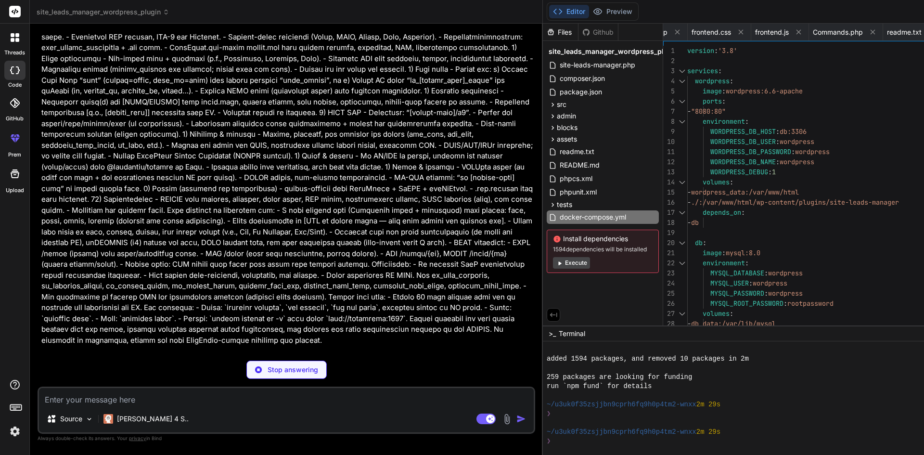
type textarea "x"
type textarea "PHPMYADMIN_PORT=8081"
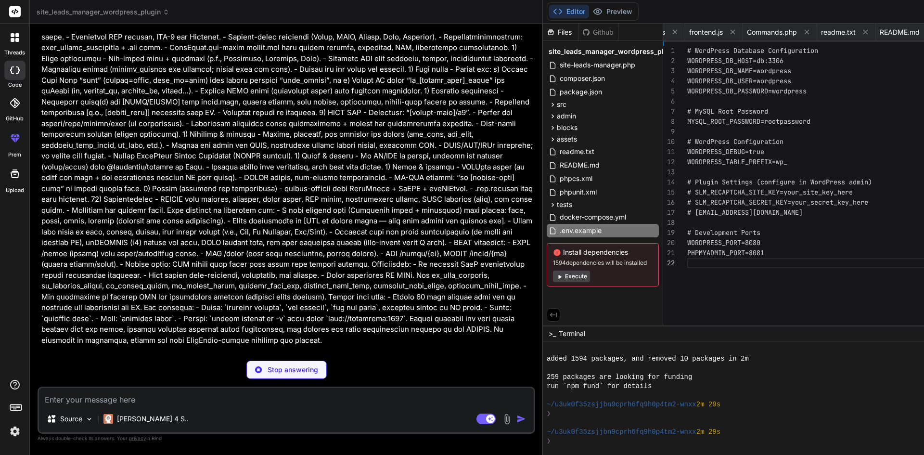
type textarea "x"
type textarea "output: { path: path.resolve(__dirname, 'assets/build'), filename: '[name].js',…"
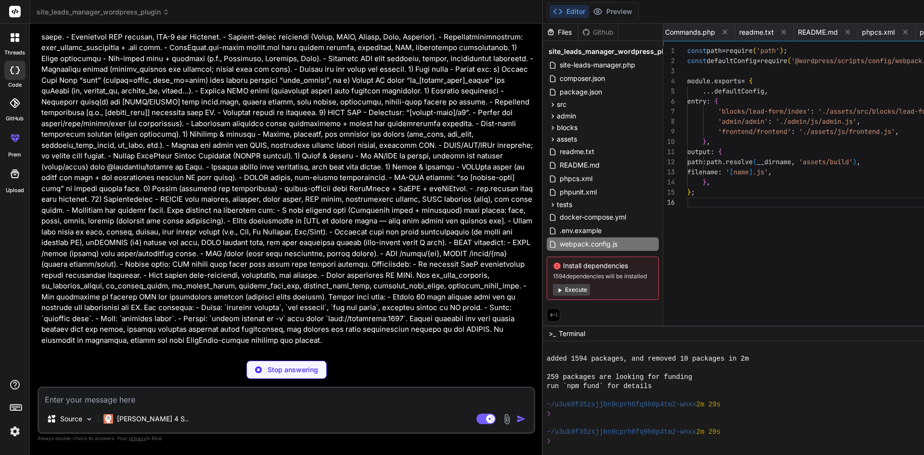
scroll to position [0, 2049]
type textarea "x"
type textarea "#: src/Data/LeadRepository.php:173 msgid "Won" msgstr "" #: src/Data/LeadReposi…"
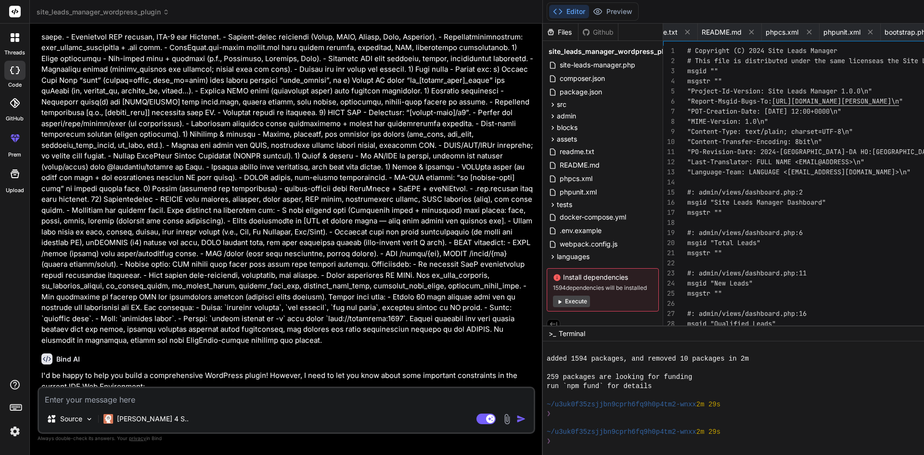
type textarea "x"
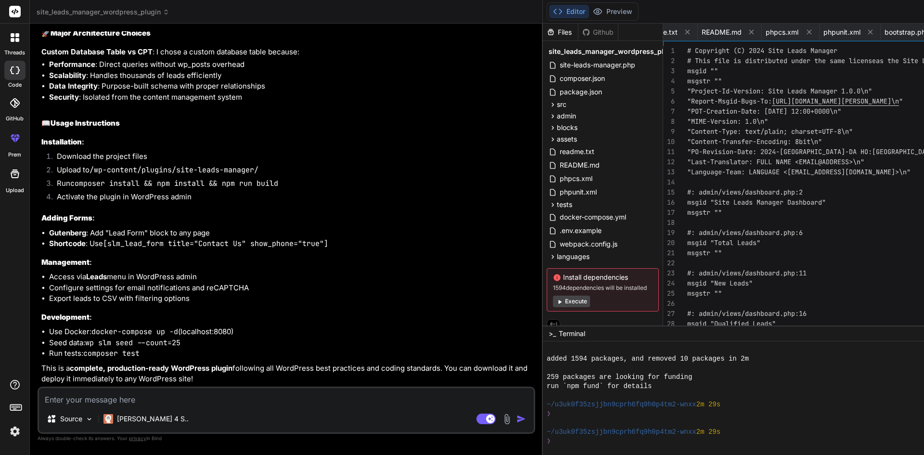
scroll to position [2503, 0]
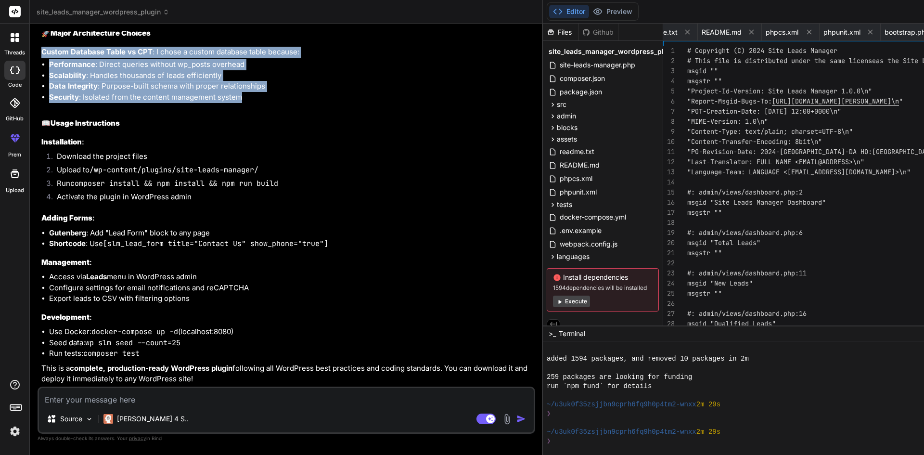
drag, startPoint x: 37, startPoint y: 330, endPoint x: 271, endPoint y: 373, distance: 237.3
click at [271, 373] on div "Bind AI Web Search Created with Pixso. Code Generator You hello Bind AI Hello! …" at bounding box center [286, 239] width 513 height 431
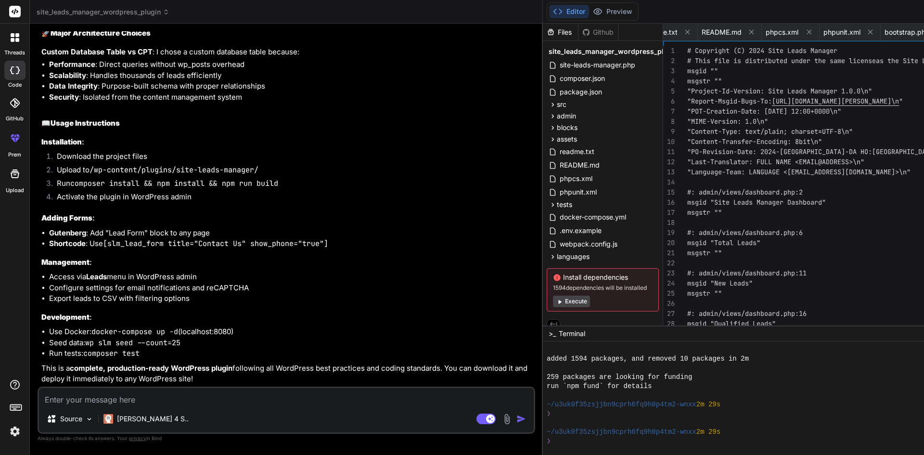
click at [65, 399] on textarea at bounding box center [286, 396] width 495 height 17
type textarea "w"
type textarea "x"
type textarea "wh"
type textarea "x"
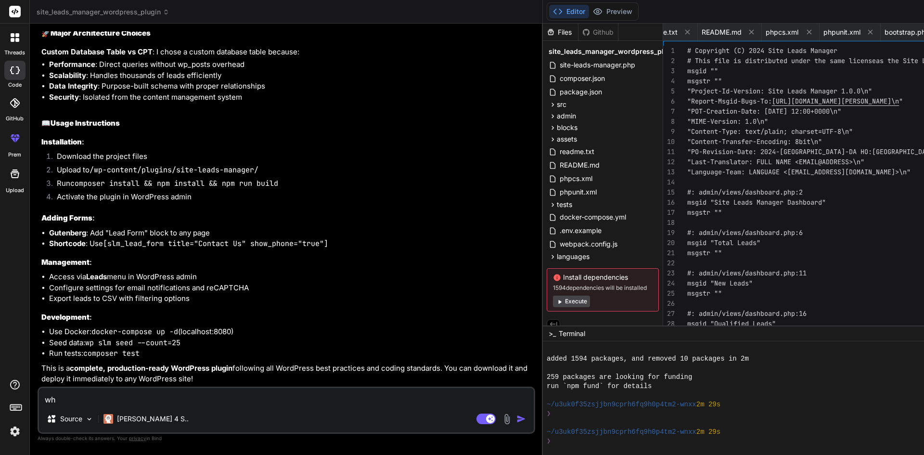
type textarea "wha"
type textarea "x"
type textarea "what"
type textarea "x"
type textarea "what"
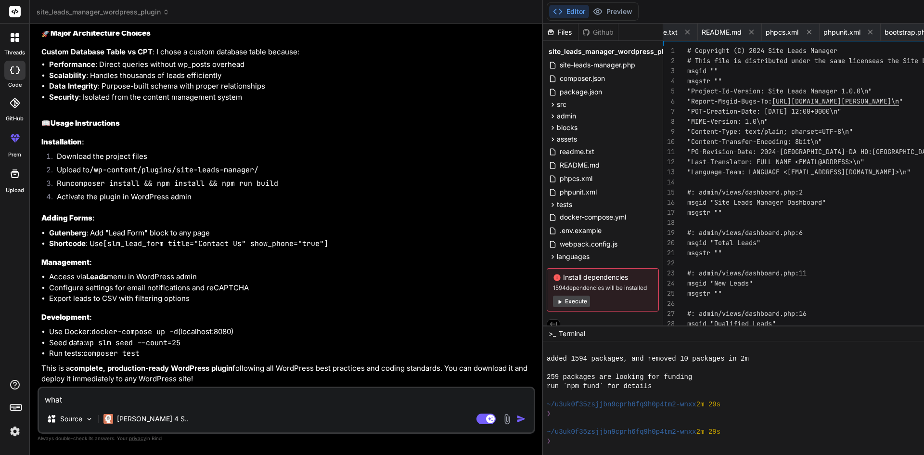
type textarea "x"
type textarea "what d"
type textarea "x"
type textarea "what do"
type textarea "x"
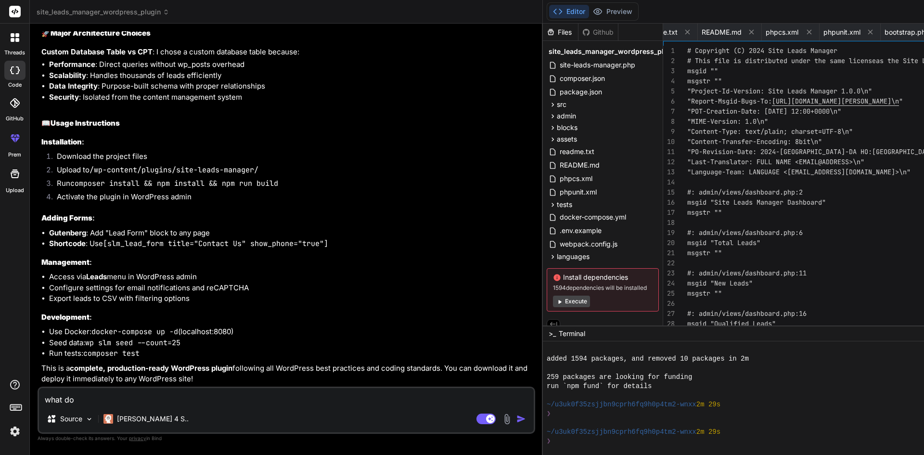
type textarea "what doe"
type textarea "x"
type textarea "what does"
type textarea "x"
type textarea "what does"
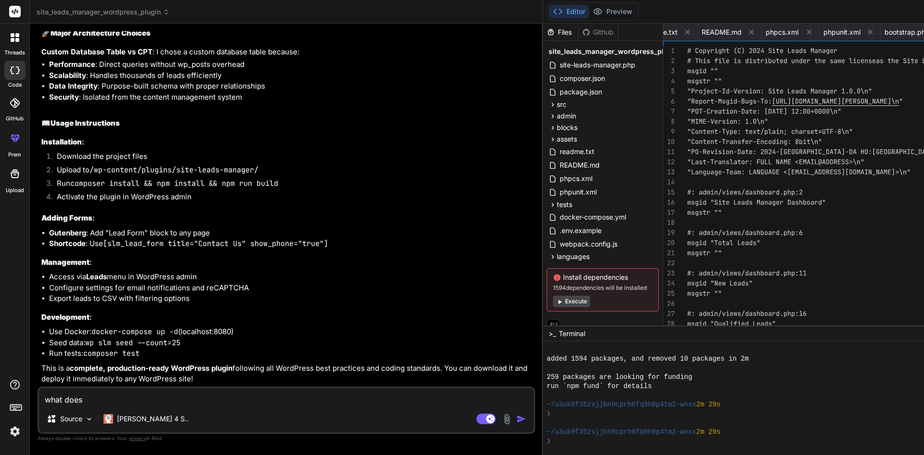
type textarea "x"
type textarea "what does i"
type textarea "x"
type textarea "what does it"
type textarea "x"
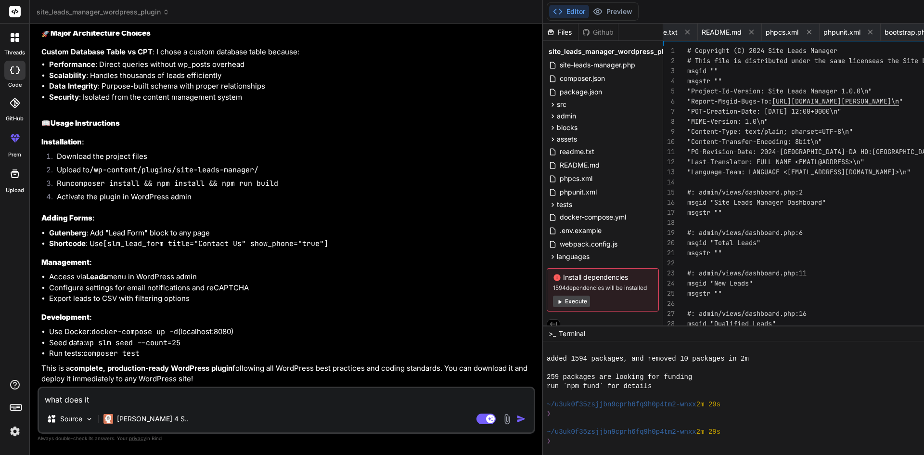
type textarea "what does it"
type textarea "x"
type textarea "what does it d"
type textarea "x"
type textarea "what does it do"
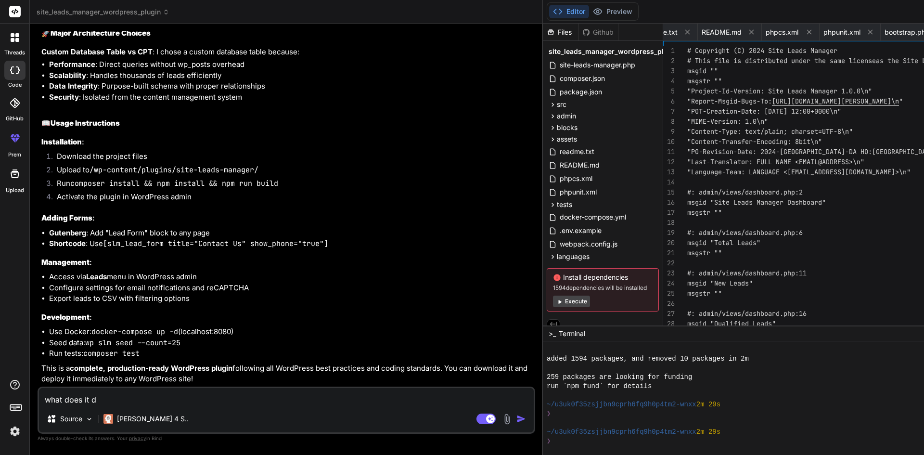
type textarea "x"
type textarea "what does it do"
type textarea "x"
type textarea "what does it do"
type textarea "x"
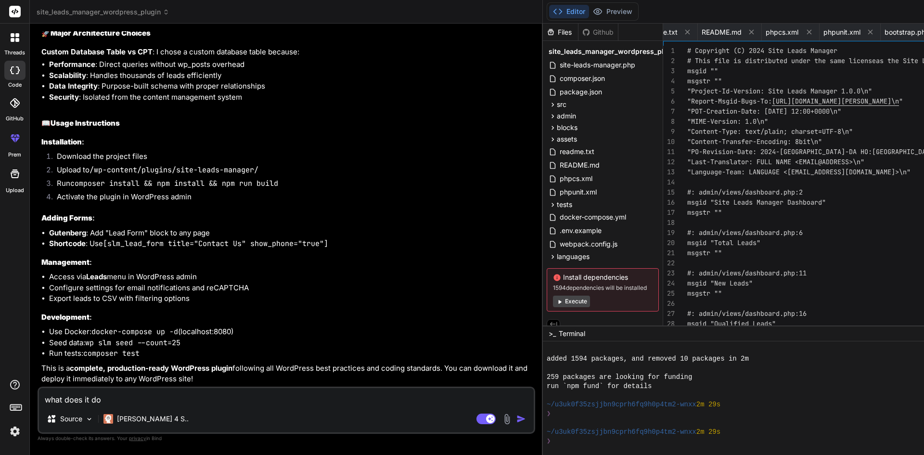
type textarea "what does tit do"
type textarea "x"
type textarea "what does thit do"
type textarea "x"
type textarea "what does theit do"
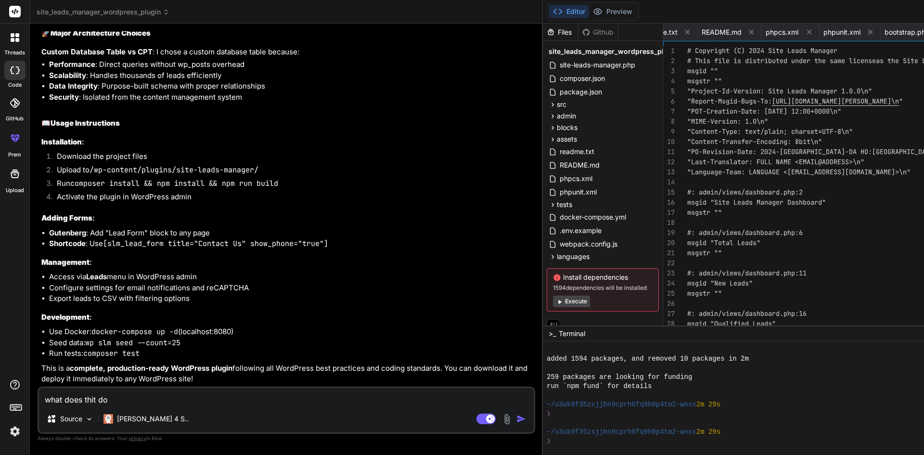
type textarea "x"
type textarea "what does the it do"
type textarea "x"
type textarea "what does the pit do"
type textarea "x"
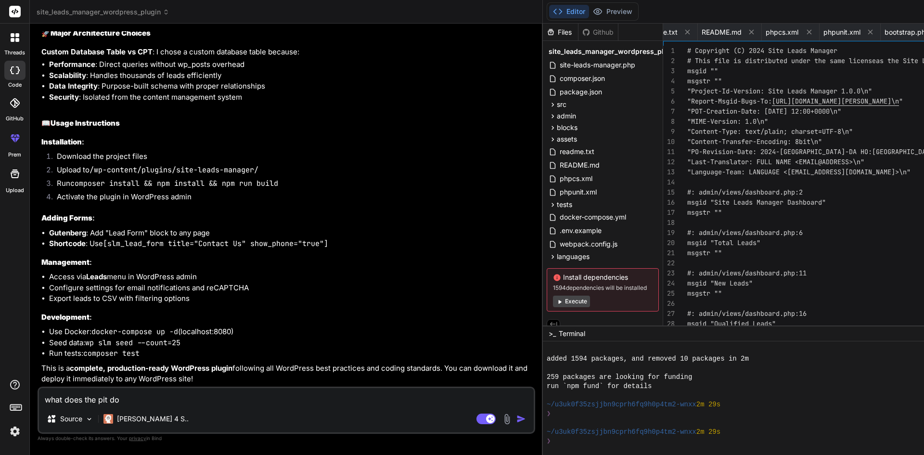
type textarea "what does the plit do"
type textarea "x"
type textarea "what does the pluit do"
type textarea "x"
type textarea "what does the plugit do"
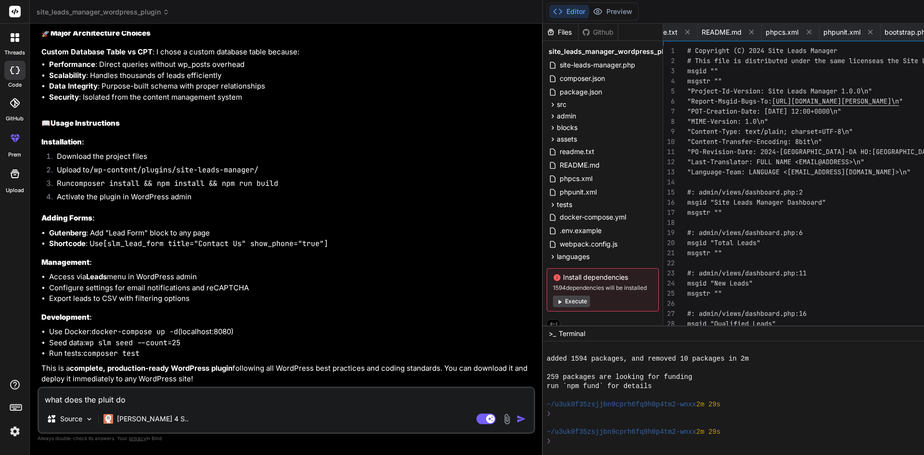
type textarea "x"
type textarea "what does the plugiit do"
type textarea "x"
type textarea "what does the pluginit do"
type textarea "x"
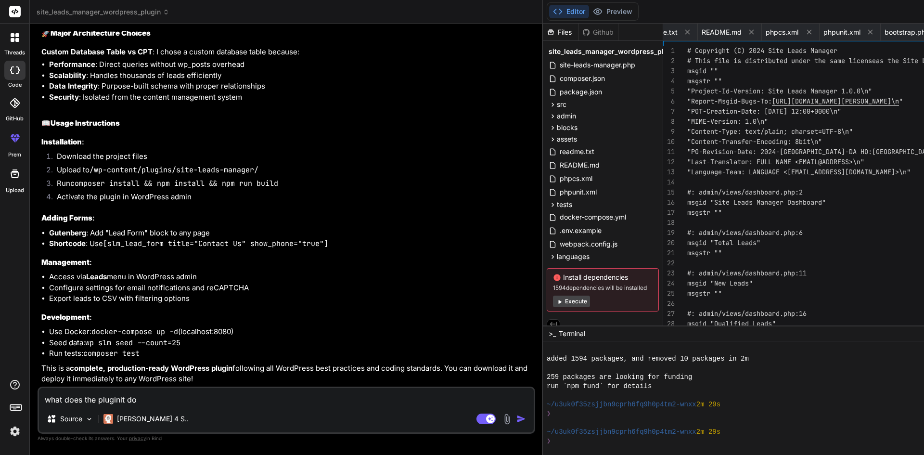
type textarea "what does the plugin it do"
type textarea "x"
type textarea "what does the plugin dit do"
type textarea "x"
type textarea "what does the plugin doit do"
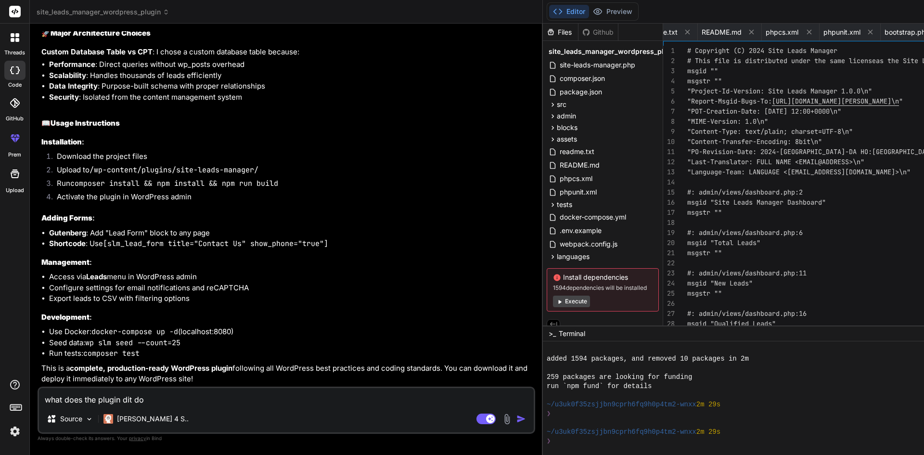
type textarea "x"
type textarea "what does the plugin do"
type textarea "x"
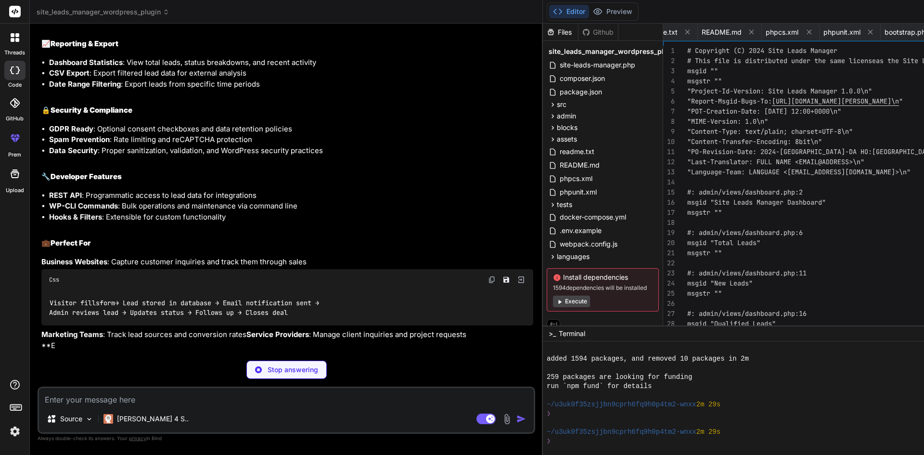
scroll to position [3141, 0]
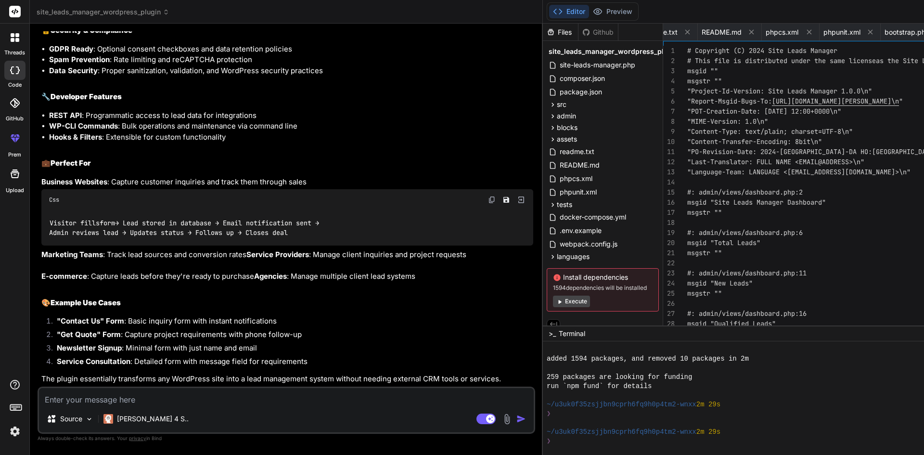
scroll to position [3850, 0]
click at [223, 397] on textarea at bounding box center [286, 396] width 495 height 17
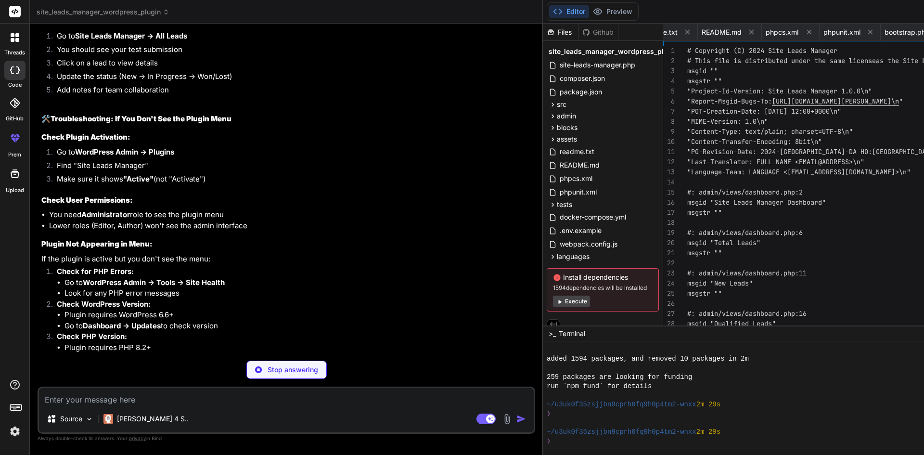
scroll to position [4142, 0]
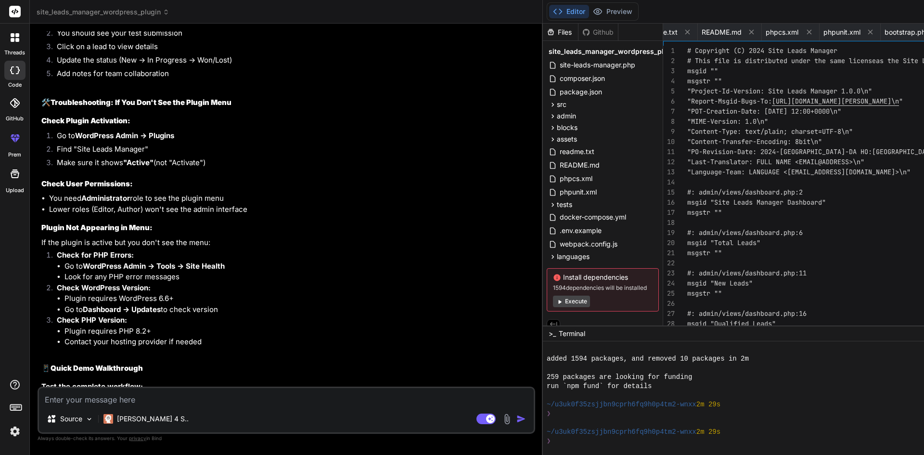
drag, startPoint x: 116, startPoint y: 303, endPoint x: 66, endPoint y: 298, distance: 49.3
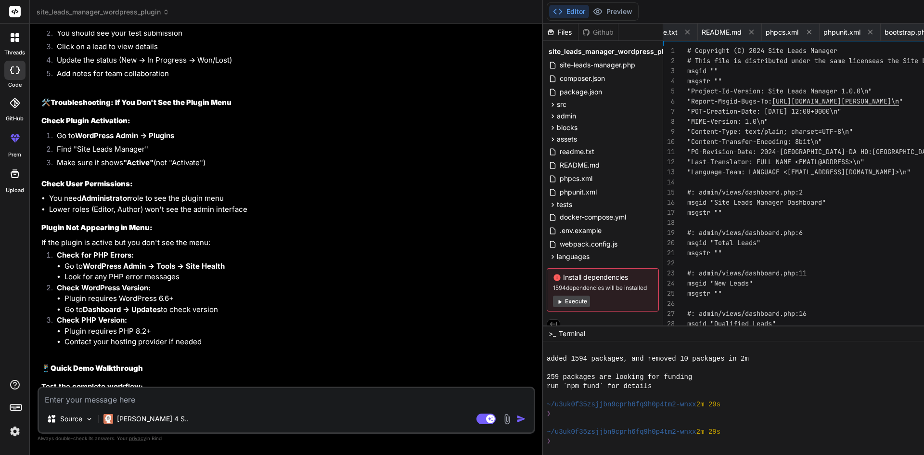
drag, startPoint x: 136, startPoint y: 277, endPoint x: 51, endPoint y: 273, distance: 85.8
copy code "📋 Site Leads Manager"
click at [122, 400] on textarea at bounding box center [286, 396] width 495 height 17
click at [71, 405] on div "Source Claude 4 S.. Agent Mode. When this toggle is activated, AI automatically…" at bounding box center [287, 410] width 498 height 47
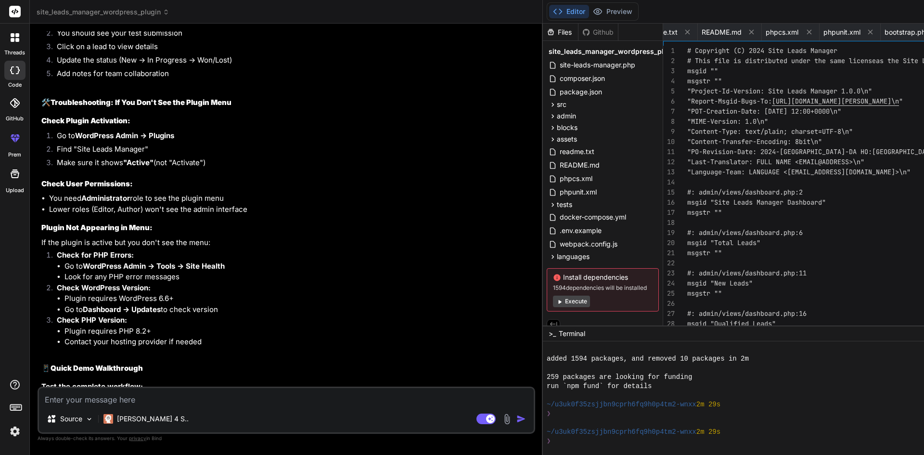
drag, startPoint x: 150, startPoint y: 358, endPoint x: 75, endPoint y: 355, distance: 75.1
copy li "Site Leads Manager"
click at [108, 391] on textarea at bounding box center [286, 396] width 495 height 17
paste textarea "Site Leads Manager"
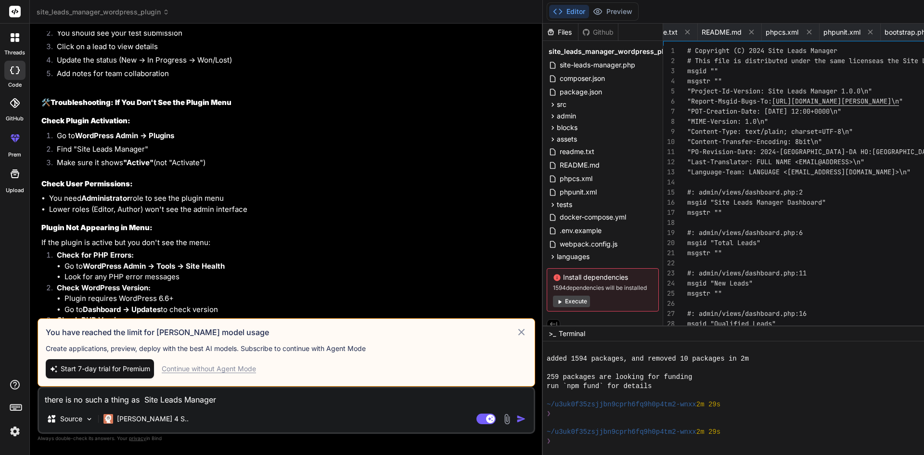
click at [516, 326] on icon at bounding box center [521, 332] width 11 height 12
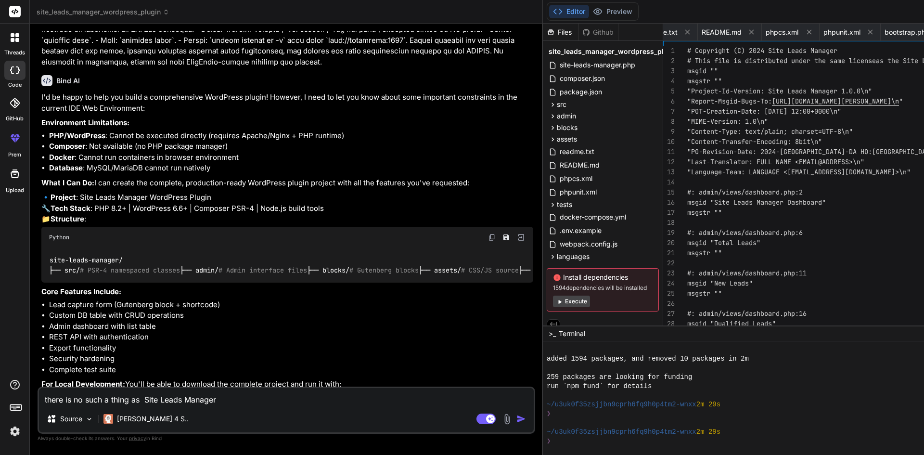
scroll to position [0, 0]
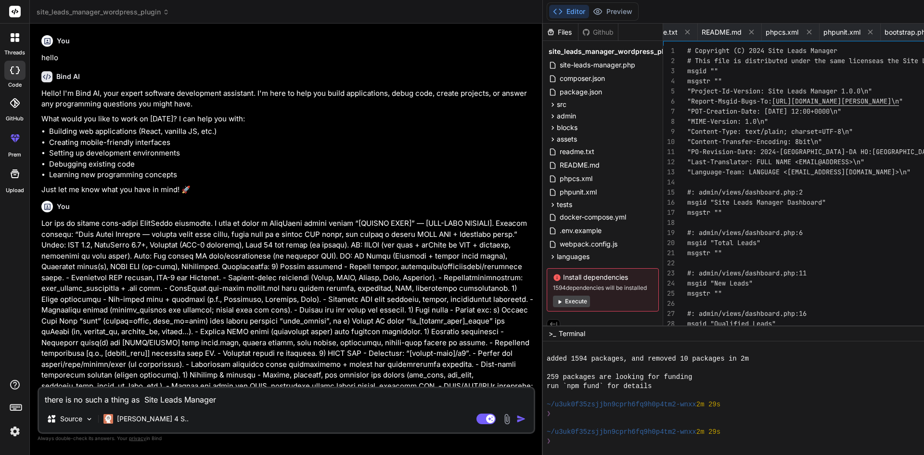
drag, startPoint x: 257, startPoint y: 346, endPoint x: 254, endPoint y: -31, distance: 377.5
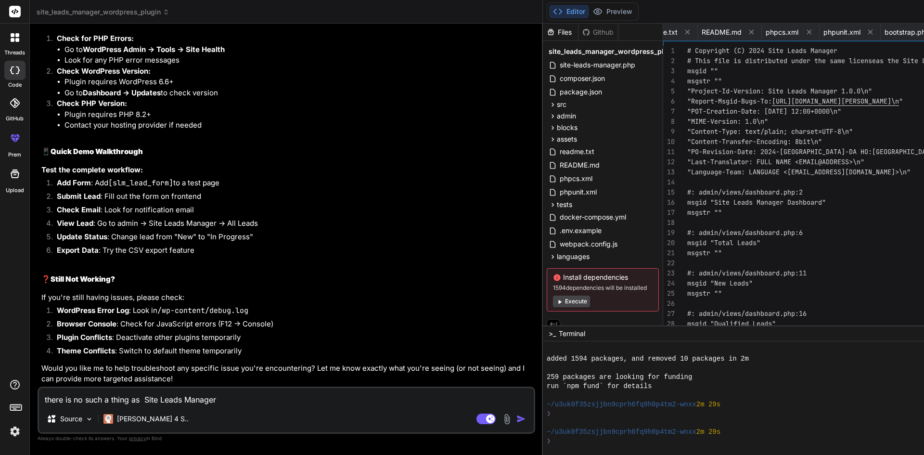
scroll to position [5094, 0]
drag, startPoint x: 221, startPoint y: 78, endPoint x: 224, endPoint y: 227, distance: 148.8
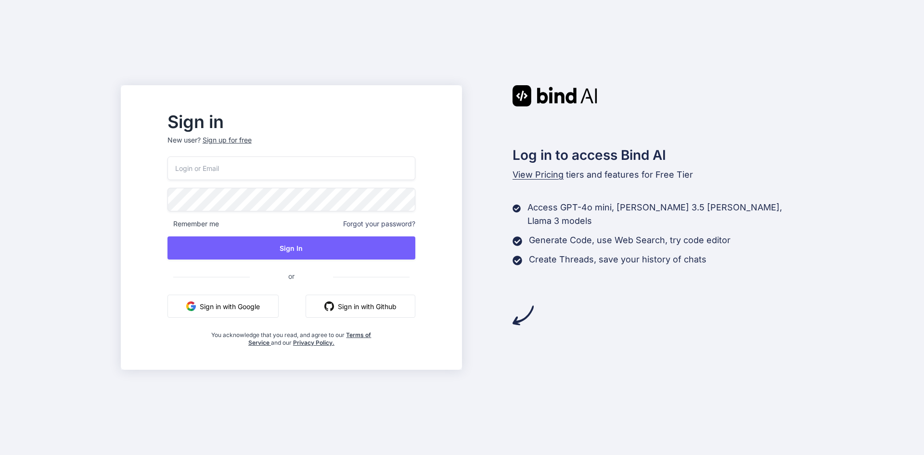
click at [270, 299] on button "Sign in with Google" at bounding box center [223, 306] width 111 height 23
